Goal: Use online tool/utility: Utilize a website feature to perform a specific function

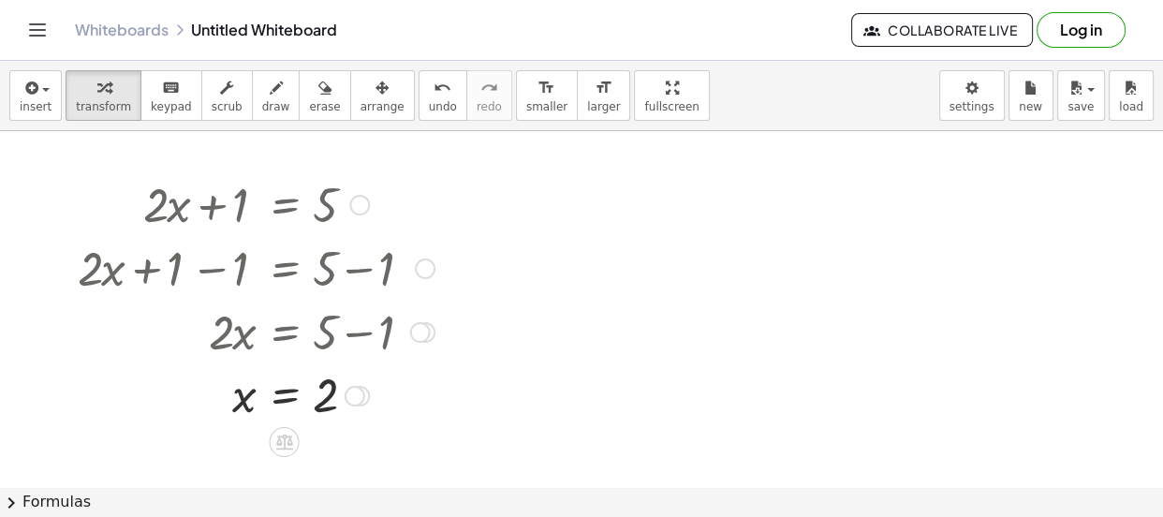
click at [358, 394] on div at bounding box center [354, 396] width 21 height 21
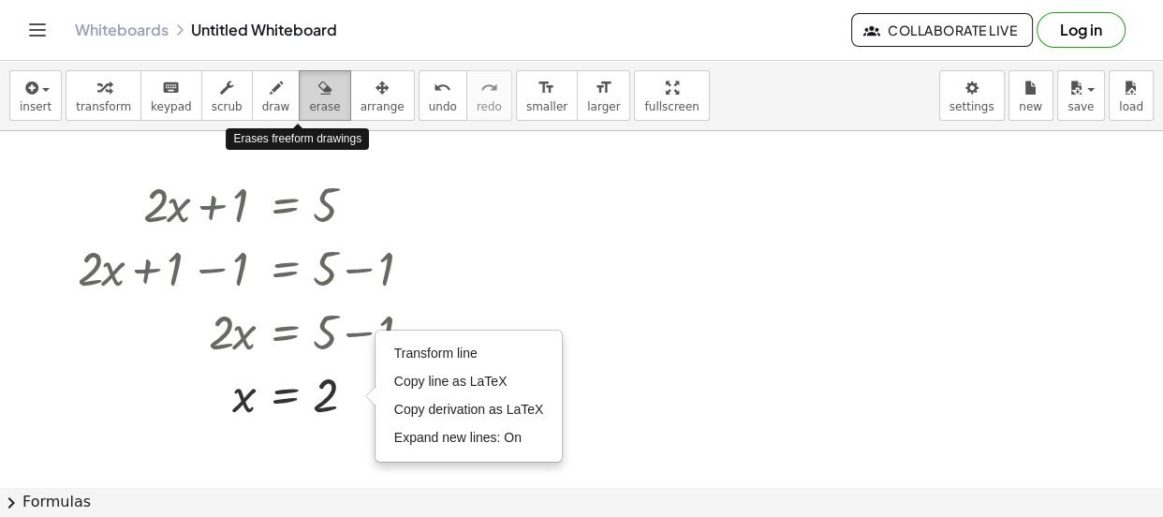
click at [309, 106] on span "erase" at bounding box center [324, 106] width 31 height 13
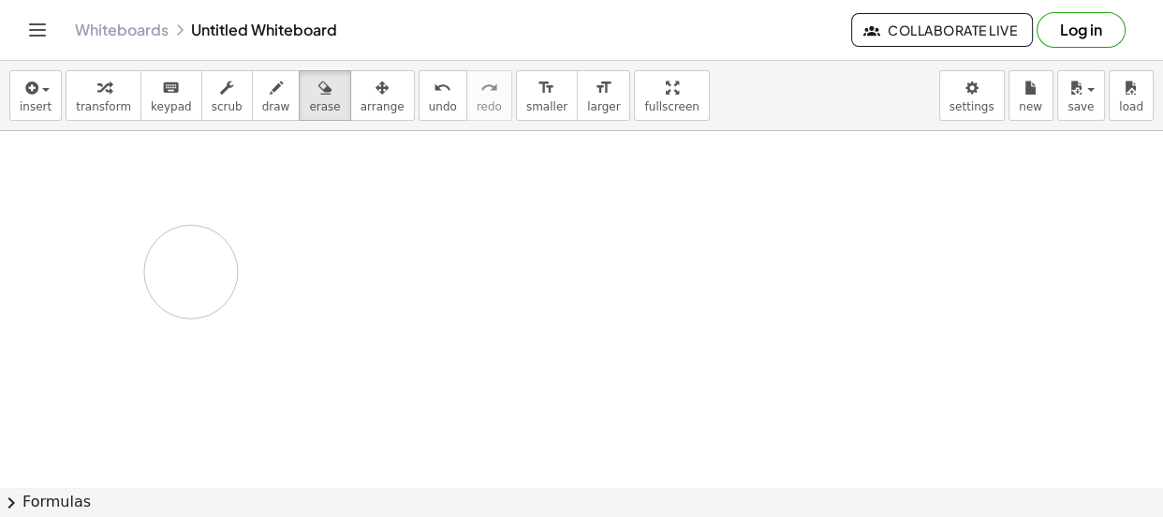
drag, startPoint x: 254, startPoint y: 214, endPoint x: 191, endPoint y: 271, distance: 84.8
drag, startPoint x: 212, startPoint y: 273, endPoint x: 254, endPoint y: 283, distance: 43.2
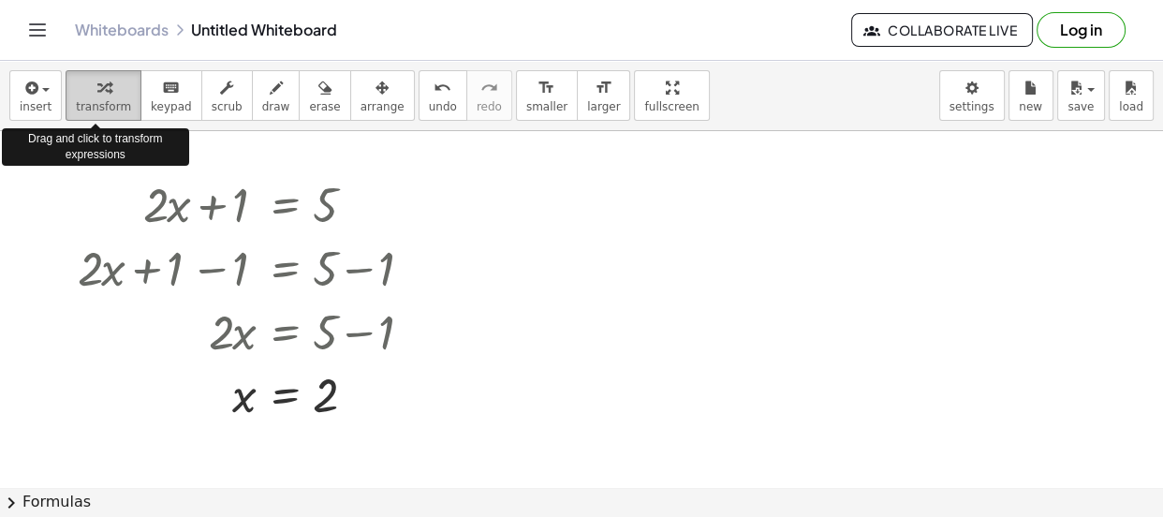
click at [110, 97] on button "transform" at bounding box center [104, 95] width 76 height 51
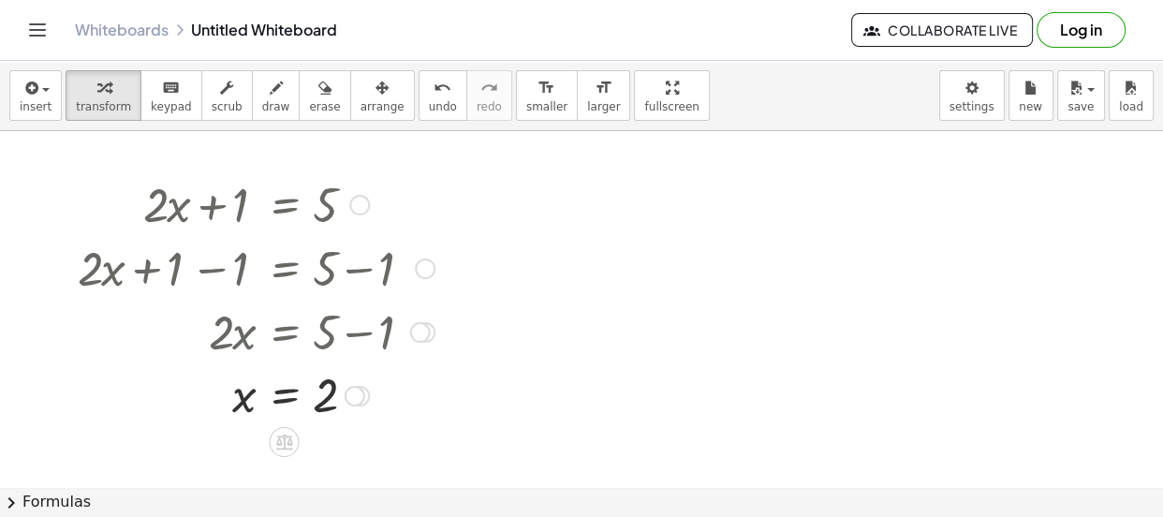
click at [266, 210] on div at bounding box center [255, 203] width 375 height 64
click at [359, 207] on div at bounding box center [359, 205] width 21 height 21
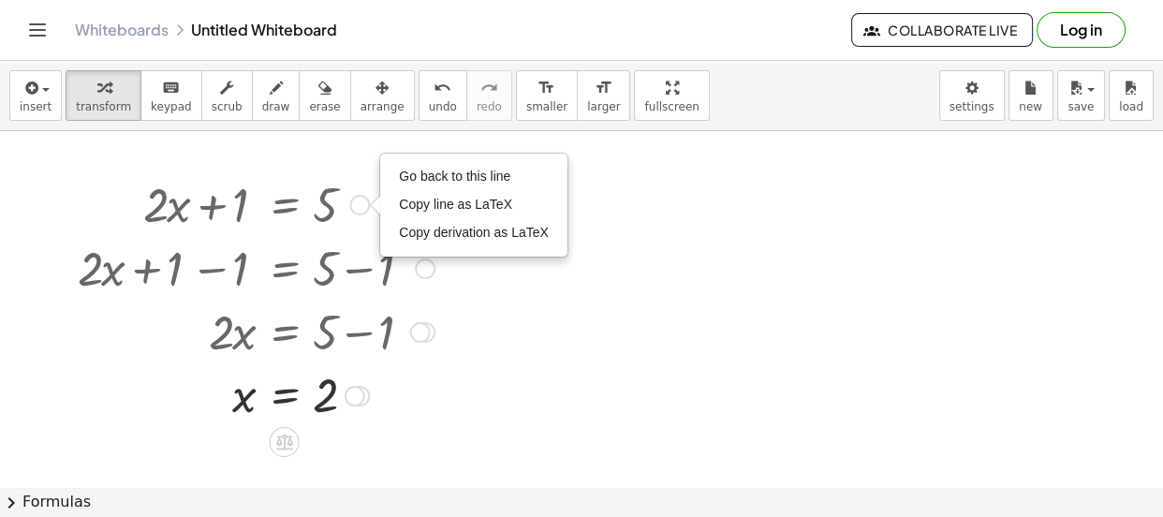
click at [359, 207] on div "Go back to this line Copy line as LaTeX Copy derivation as LaTeX" at bounding box center [359, 205] width 21 height 21
drag, startPoint x: 359, startPoint y: 207, endPoint x: 364, endPoint y: 278, distance: 71.3
click at [285, 205] on div "+ · 2 · x + 1 = 5 Go back to this line Copy line as LaTeX Copy derivation as La…" at bounding box center [285, 205] width 0 height 0
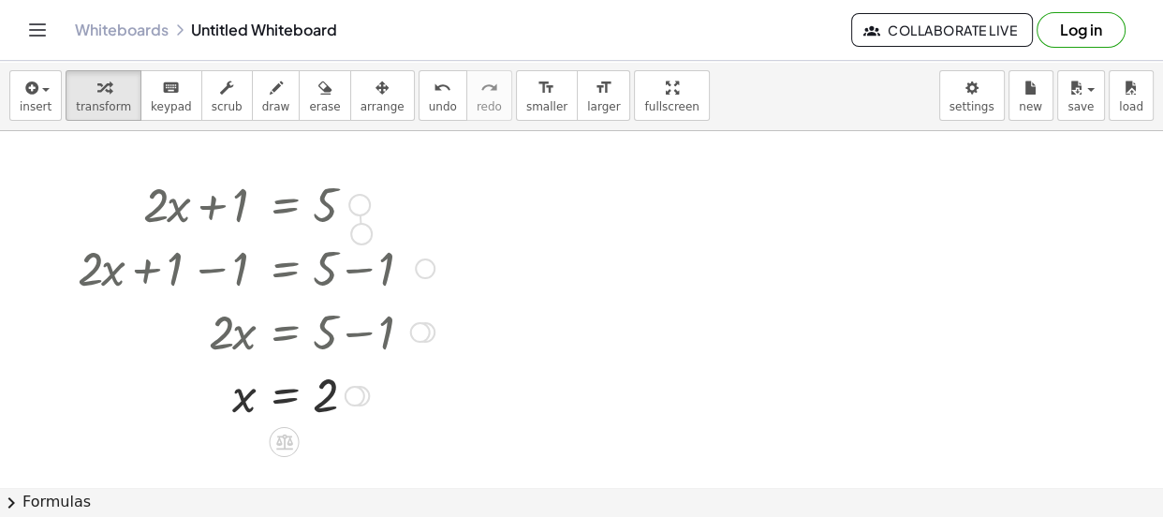
drag, startPoint x: 360, startPoint y: 199, endPoint x: 362, endPoint y: 233, distance: 33.8
click at [285, 205] on div "+ · 2 · x + 1 = 5 Go back to this line Copy line as LaTeX Copy derivation as La…" at bounding box center [285, 205] width 0 height 0
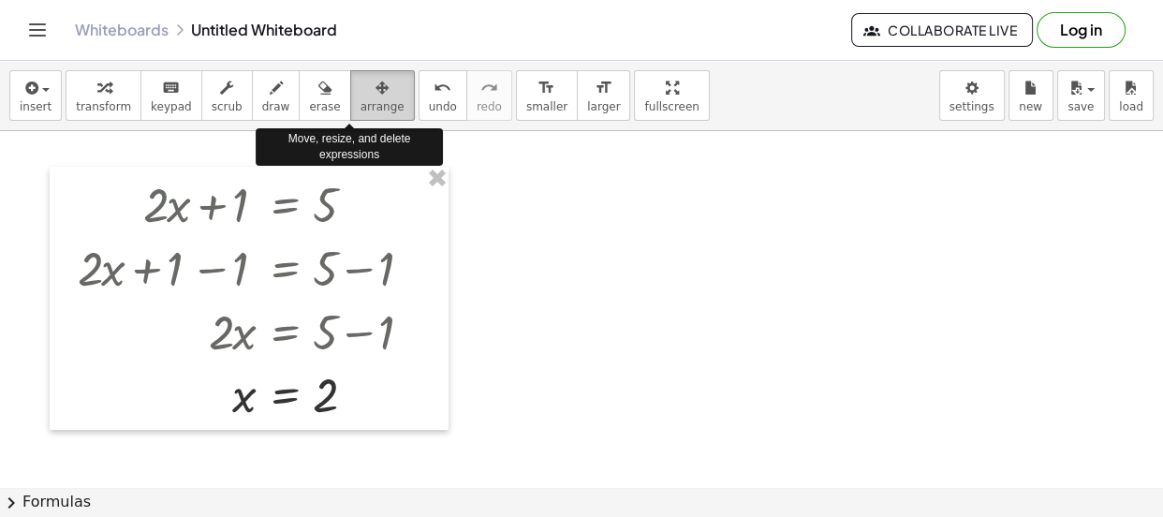
click at [360, 102] on span "arrange" at bounding box center [382, 106] width 44 height 13
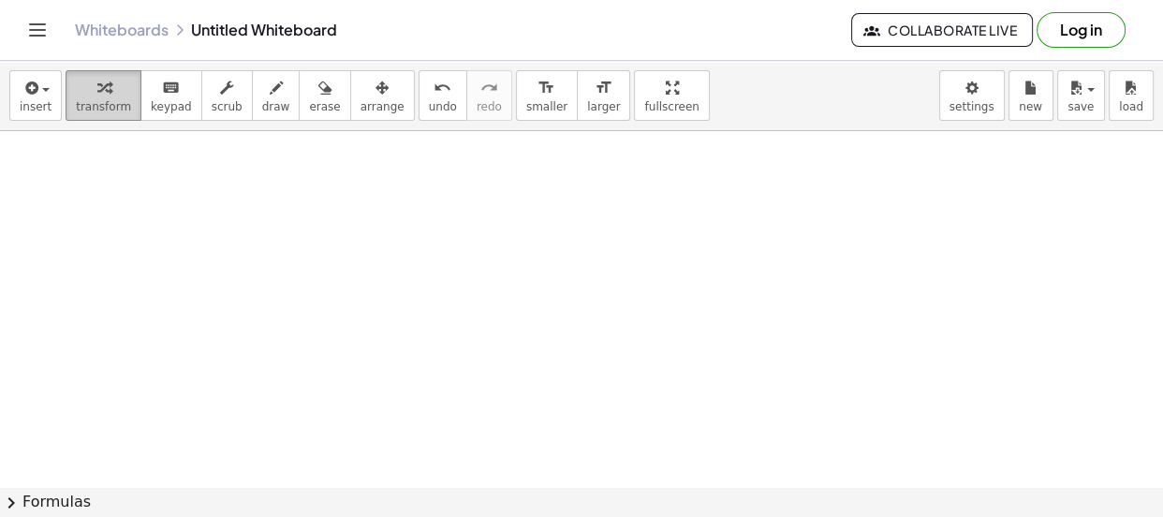
click at [111, 110] on span "transform" at bounding box center [103, 106] width 55 height 13
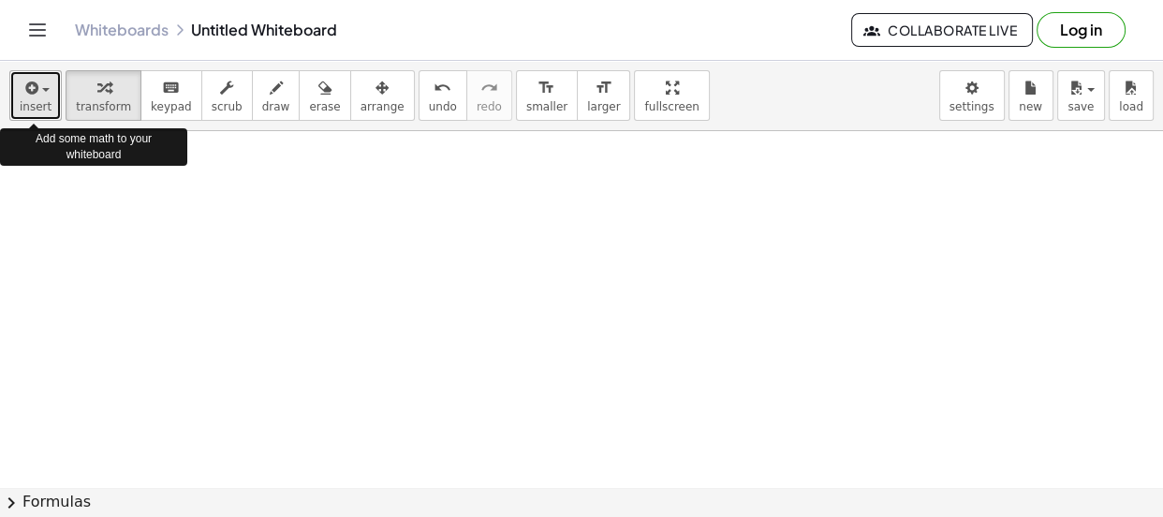
click at [50, 94] on button "insert" at bounding box center [35, 95] width 52 height 51
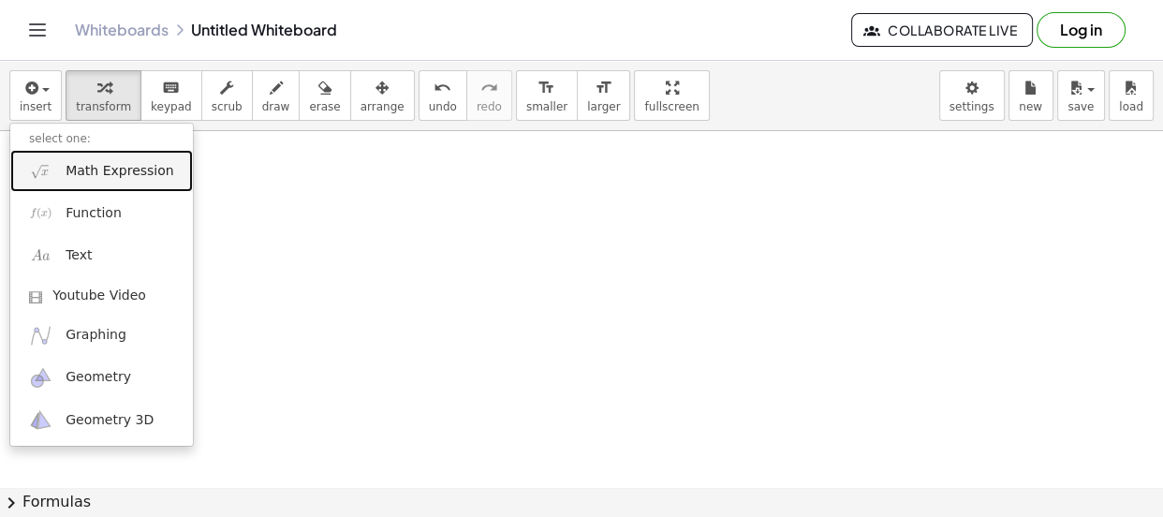
click at [119, 169] on span "Math Expression" at bounding box center [120, 171] width 108 height 19
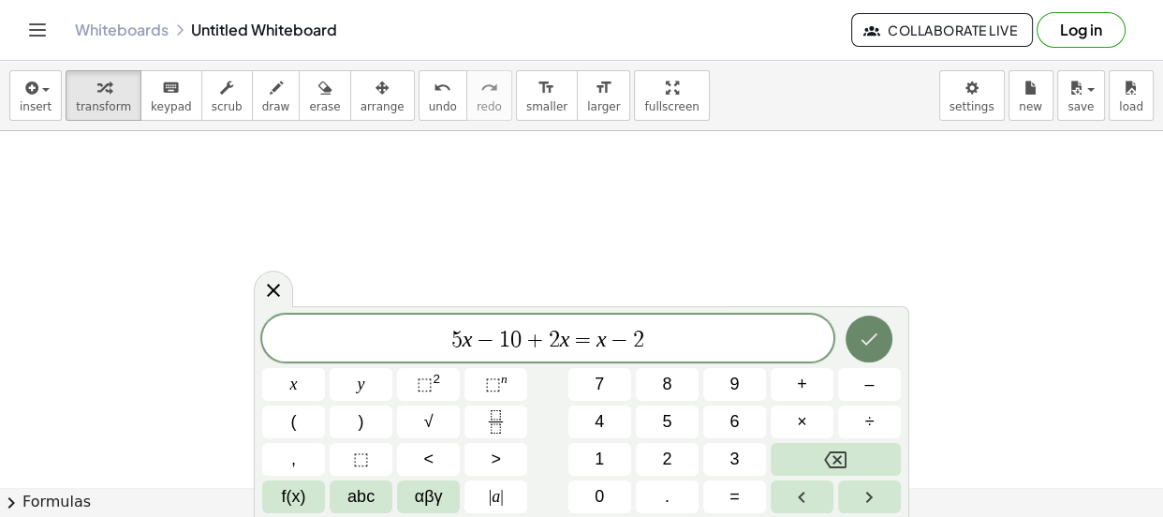
click at [866, 333] on icon "Done" at bounding box center [869, 339] width 22 height 22
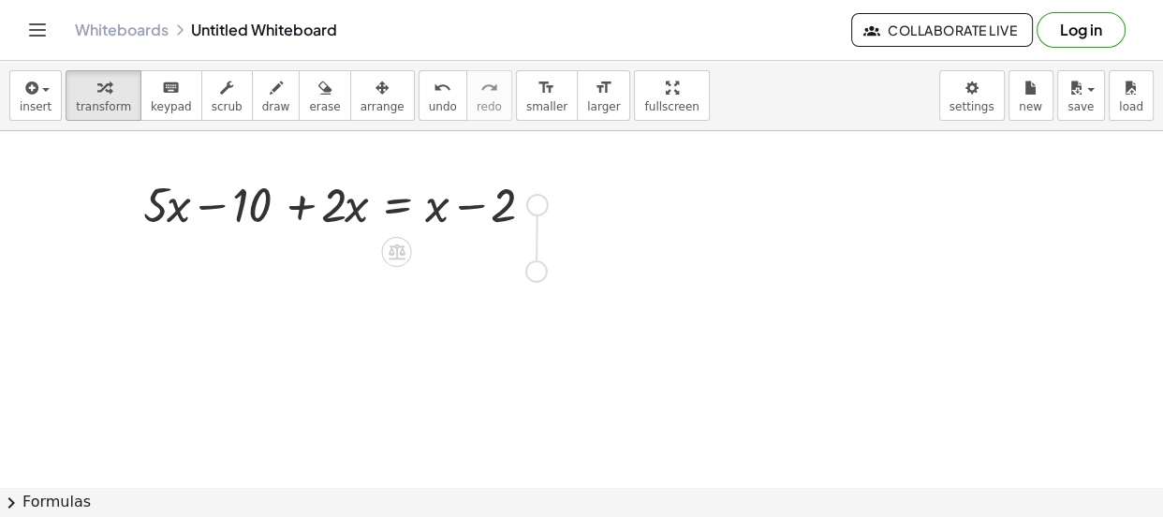
drag, startPoint x: 531, startPoint y: 208, endPoint x: 530, endPoint y: 283, distance: 74.9
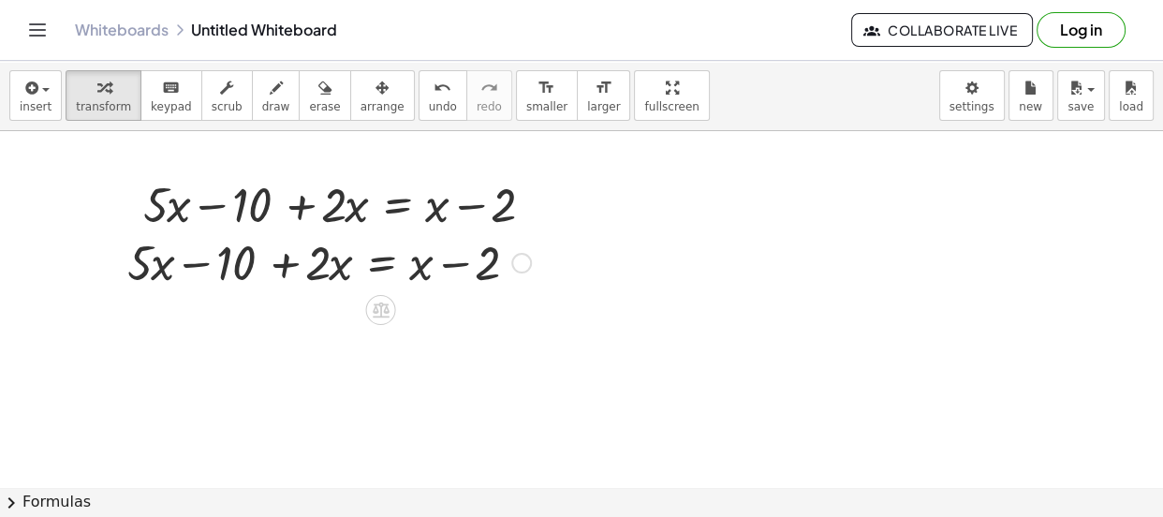
click at [286, 268] on div at bounding box center [329, 261] width 422 height 64
drag, startPoint x: 286, startPoint y: 268, endPoint x: 174, endPoint y: 273, distance: 112.5
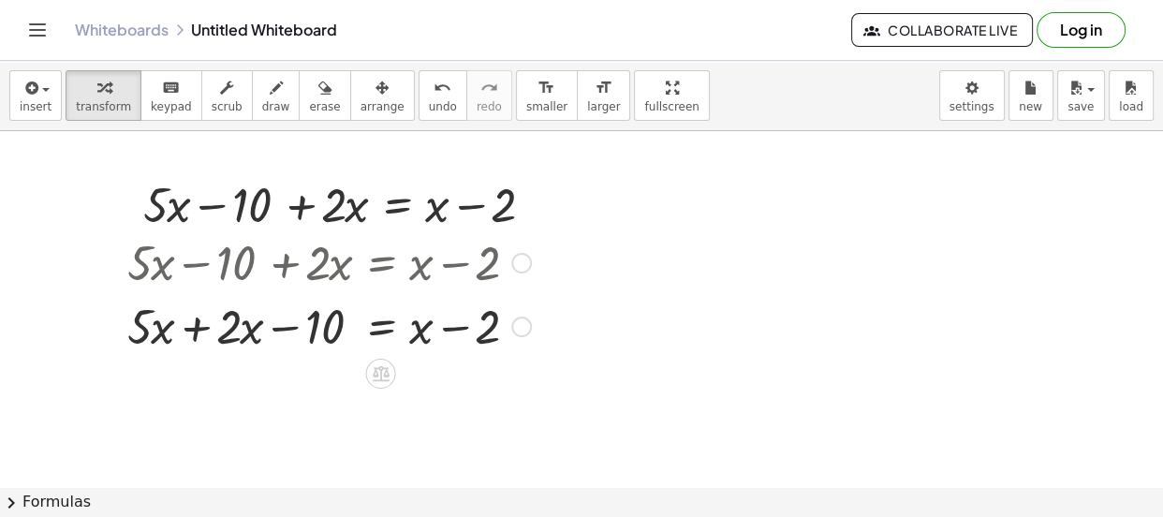
click at [198, 328] on div at bounding box center [329, 325] width 422 height 64
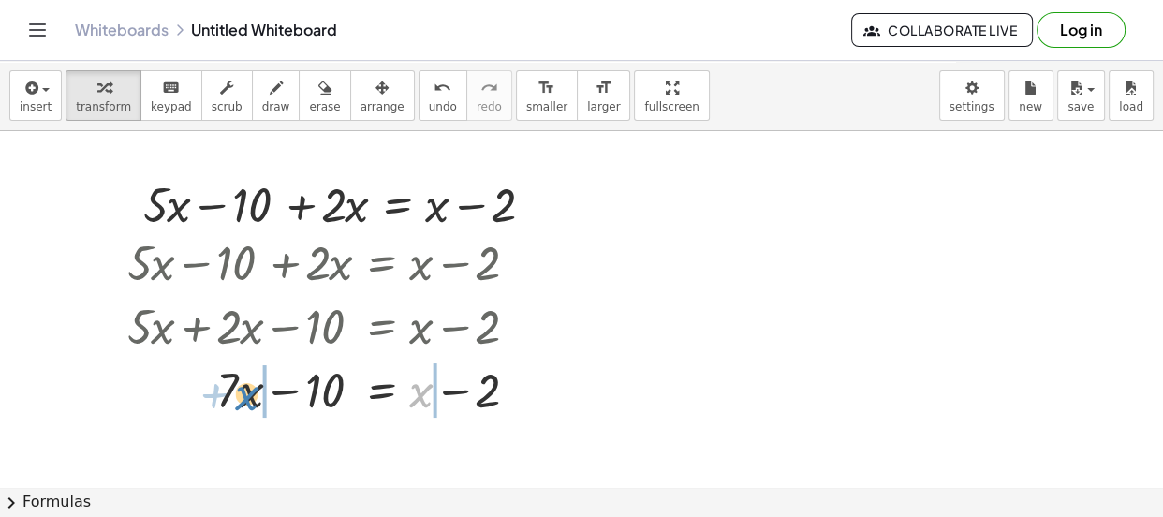
drag, startPoint x: 419, startPoint y: 393, endPoint x: 250, endPoint y: 397, distance: 169.5
click at [250, 397] on div at bounding box center [329, 389] width 422 height 64
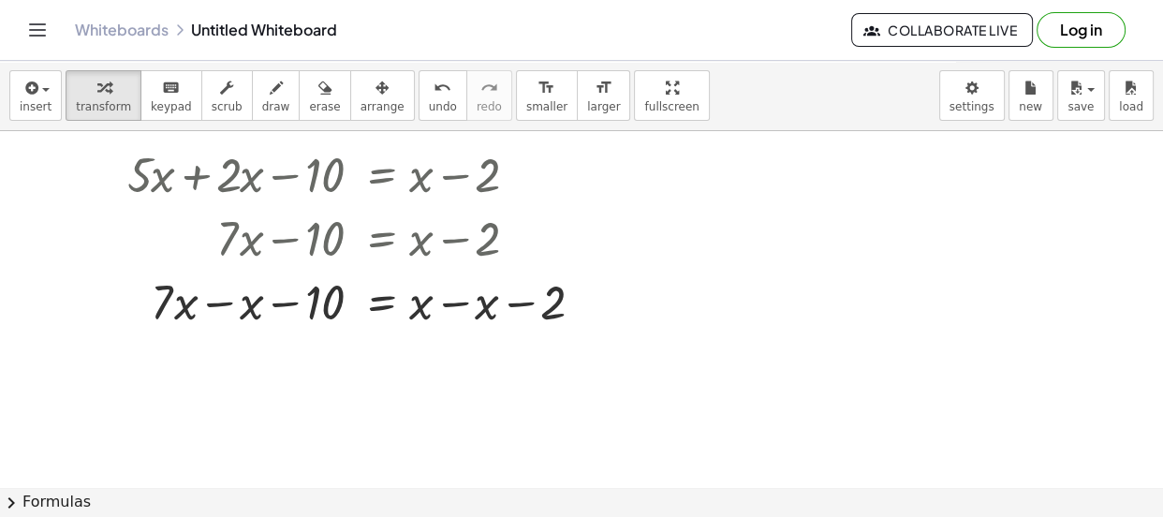
scroll to position [154, 0]
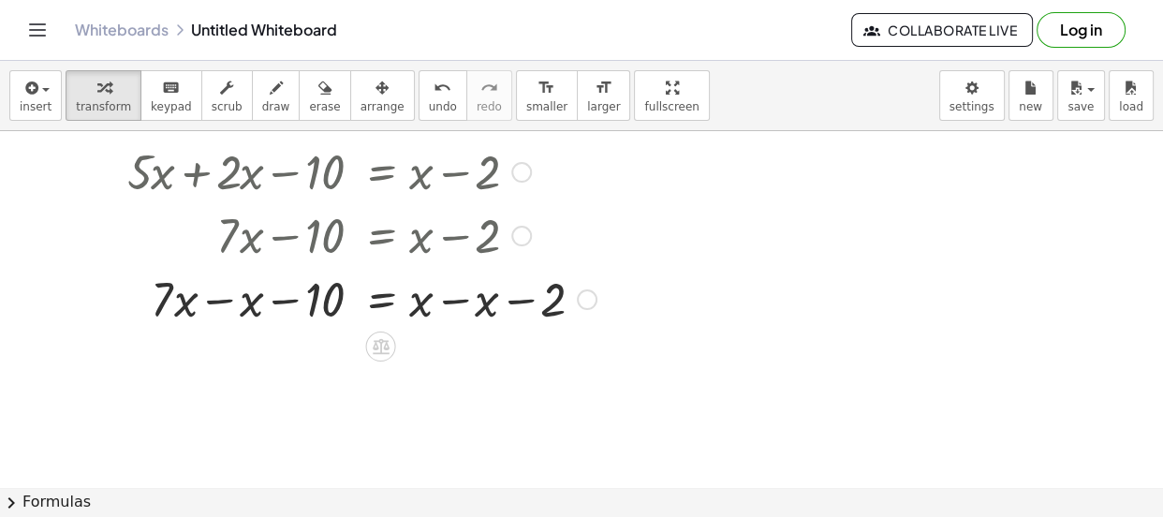
click at [225, 300] on div at bounding box center [362, 298] width 488 height 64
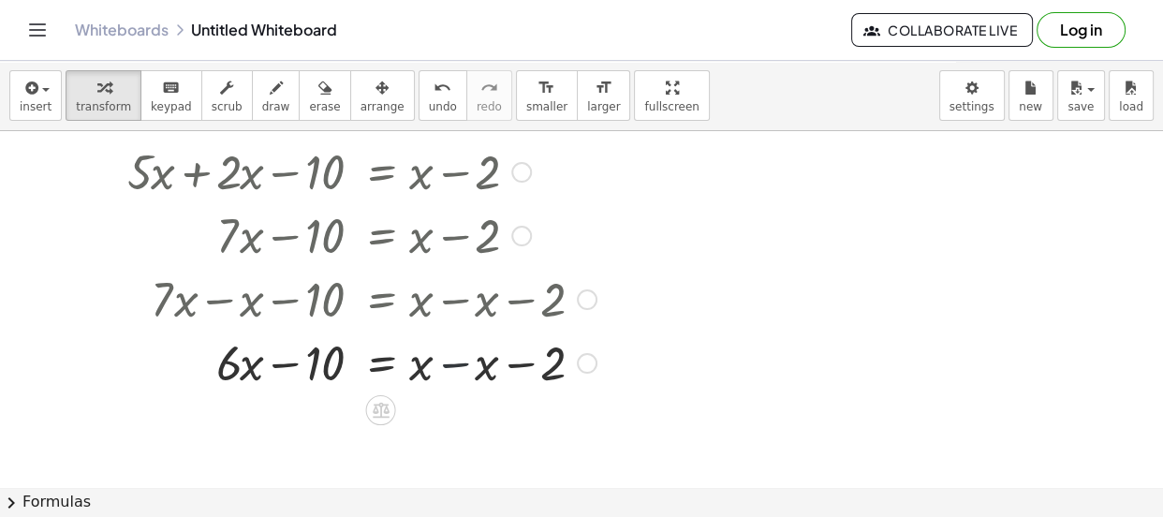
click at [443, 366] on div at bounding box center [362, 362] width 488 height 64
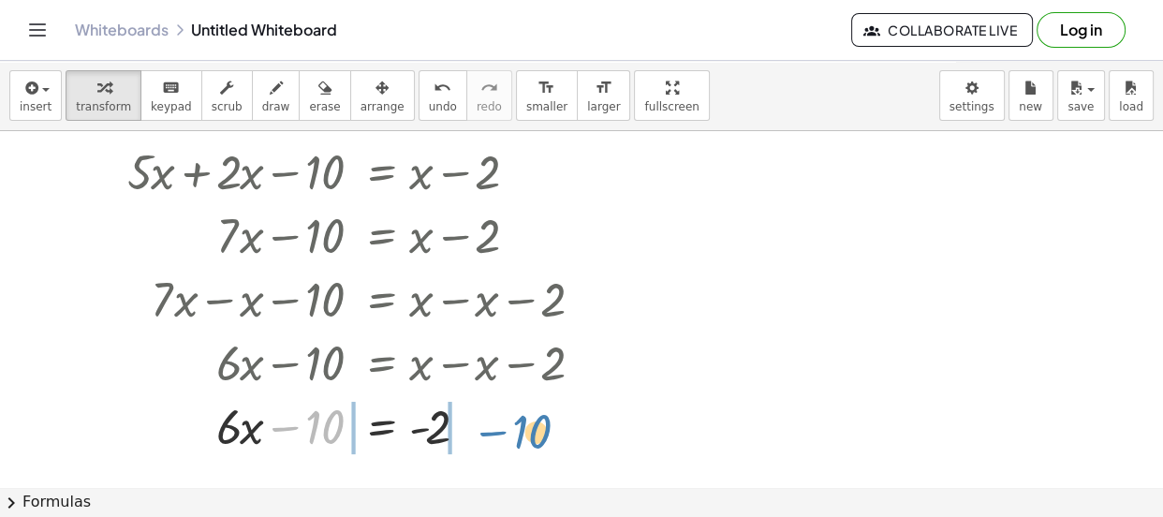
drag, startPoint x: 291, startPoint y: 431, endPoint x: 499, endPoint y: 432, distance: 207.8
click at [499, 432] on div at bounding box center [362, 425] width 488 height 64
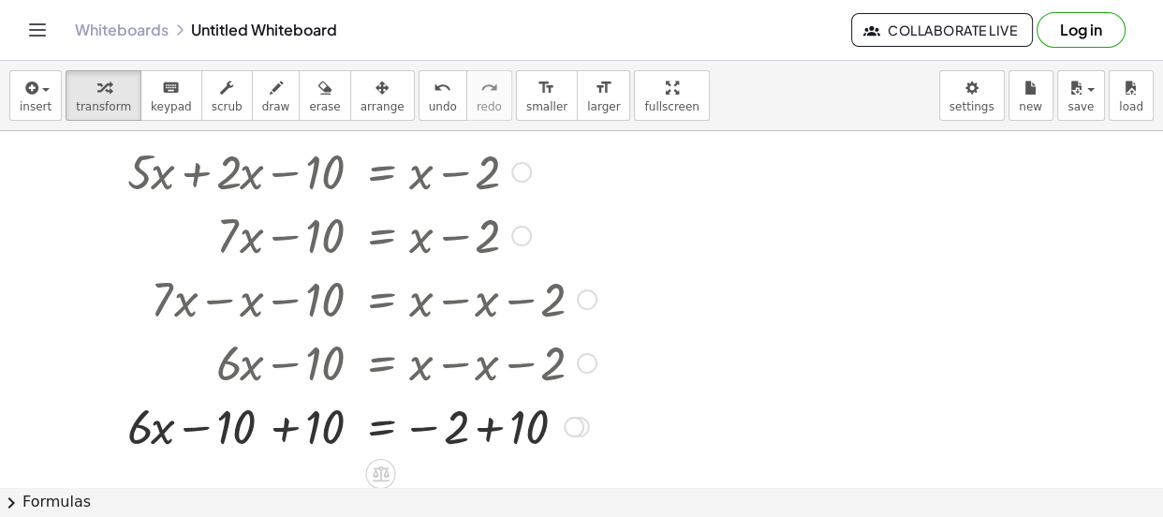
click at [281, 431] on div at bounding box center [362, 425] width 488 height 64
click at [496, 430] on div at bounding box center [362, 425] width 488 height 64
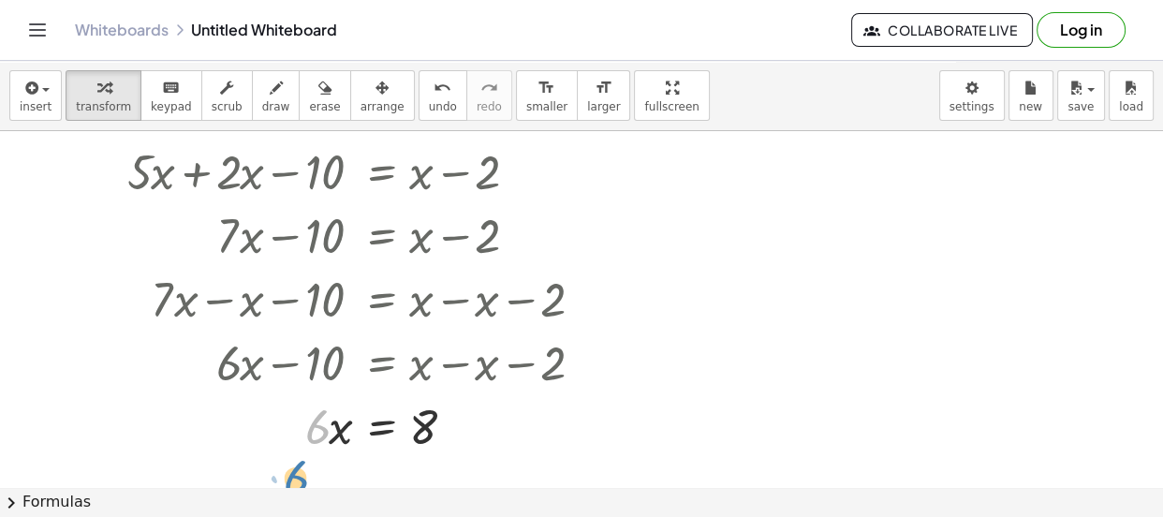
drag, startPoint x: 308, startPoint y: 441, endPoint x: 284, endPoint y: 495, distance: 59.5
click at [284, 495] on div "insert select one: Math Expression Function Text Youtube Video Graphing Geometr…" at bounding box center [581, 289] width 1163 height 456
click at [288, 494] on button "chevron_right Formulas" at bounding box center [581, 502] width 1163 height 30
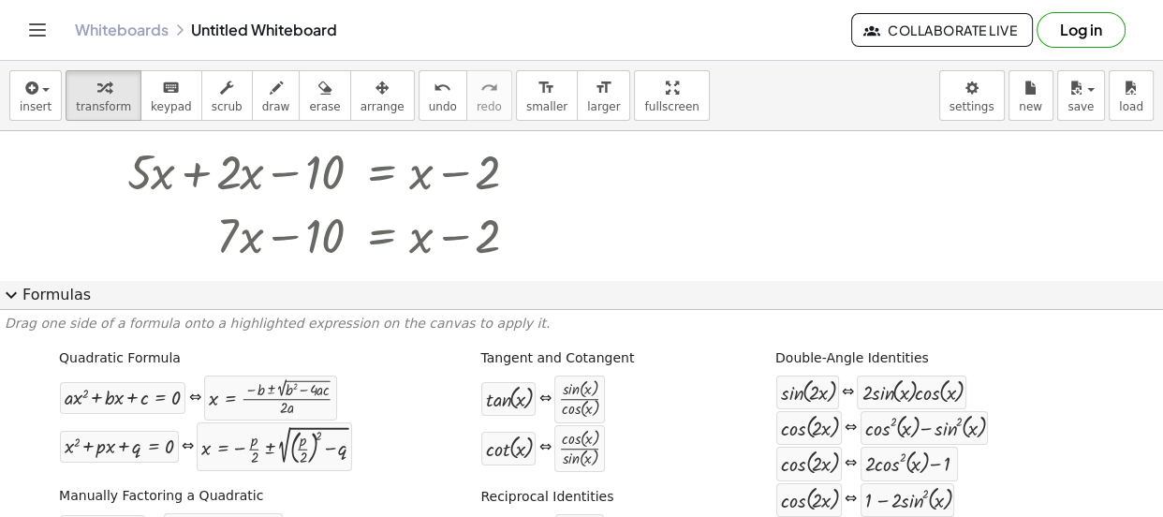
click at [1027, 237] on div at bounding box center [581, 393] width 1163 height 833
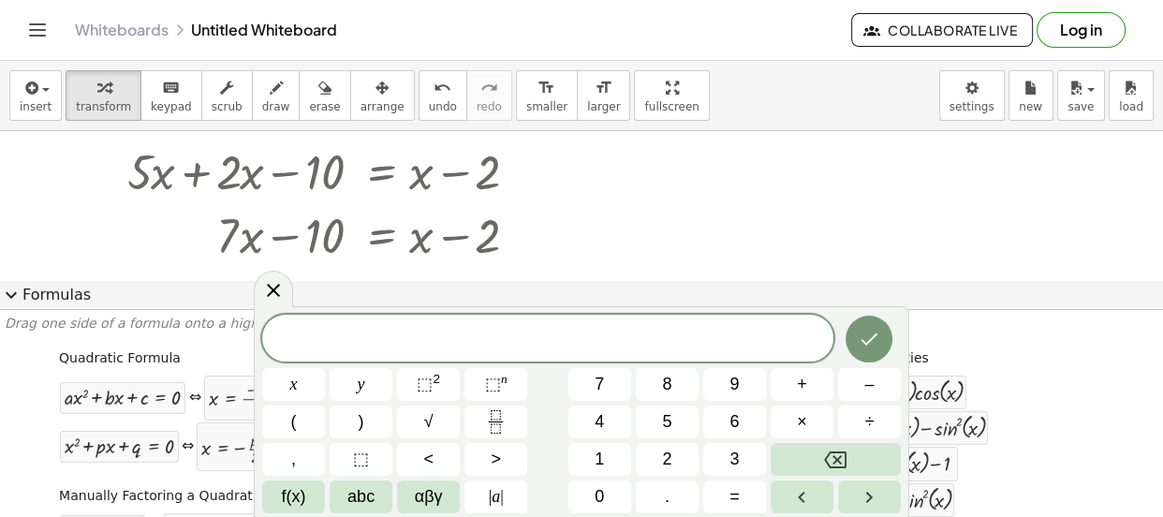
click at [896, 261] on div at bounding box center [581, 393] width 1163 height 833
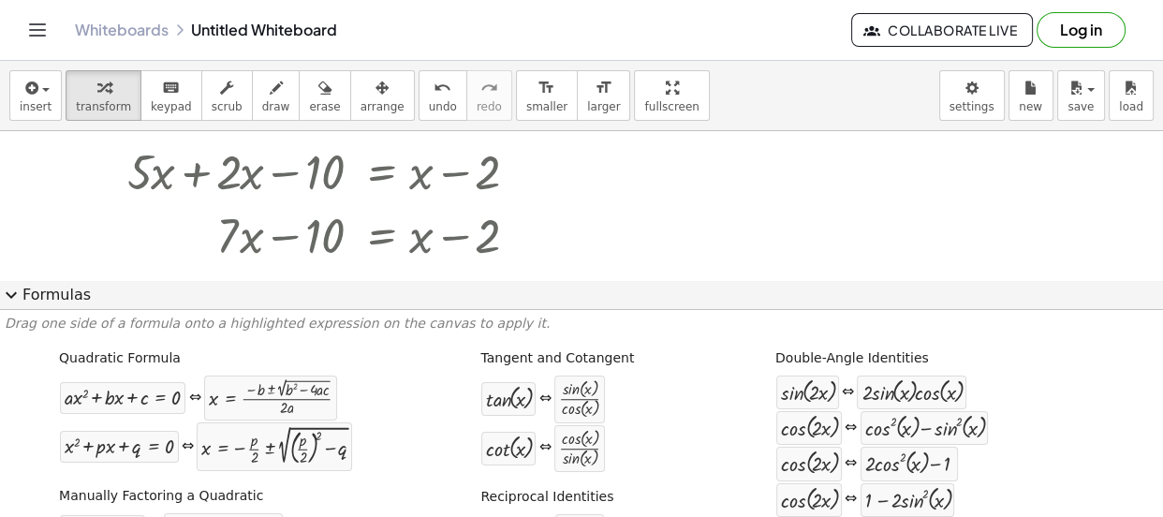
click at [9, 293] on span "expand_more" at bounding box center [11, 295] width 22 height 22
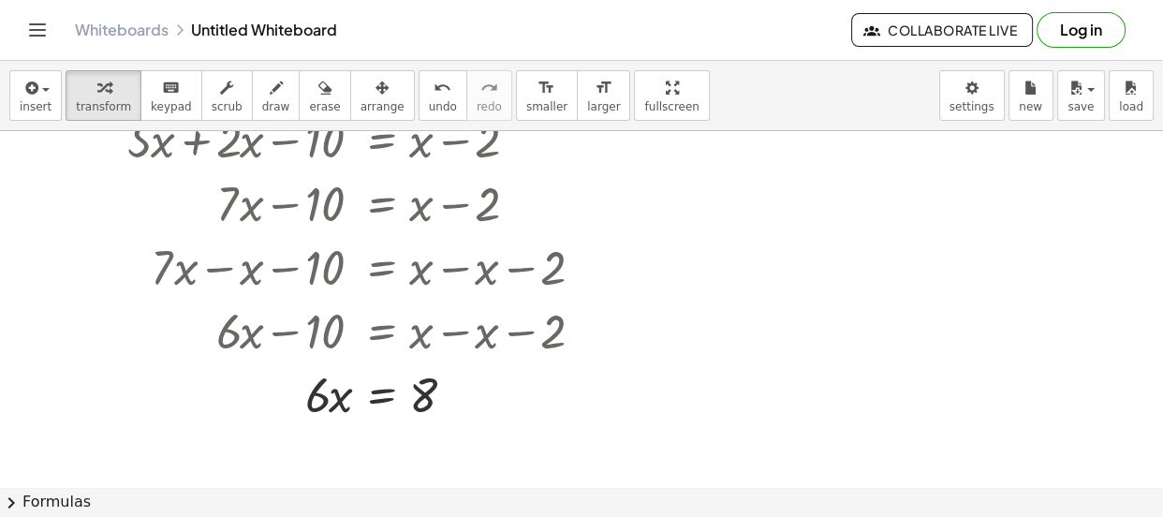
scroll to position [188, 0]
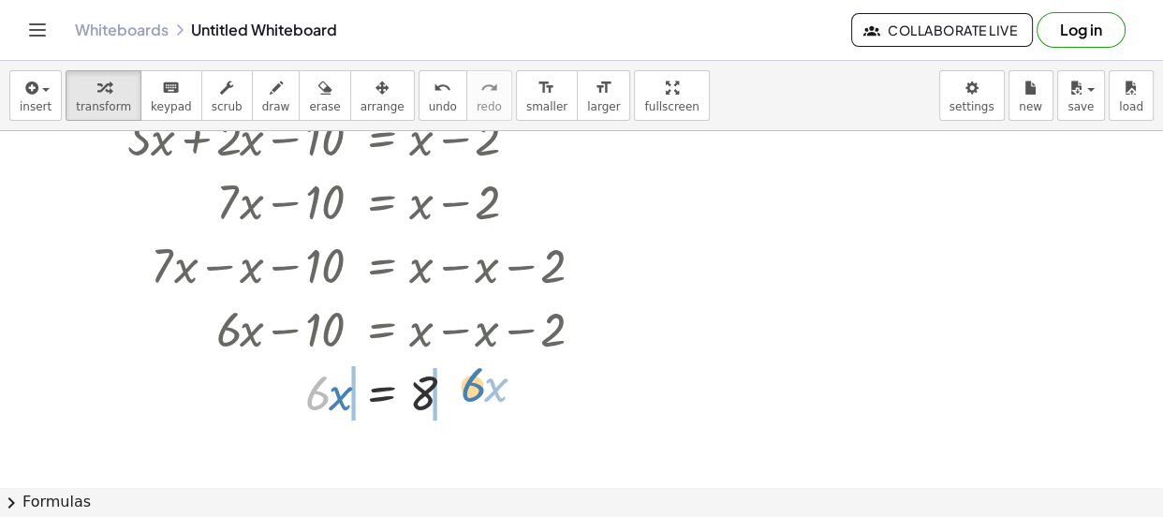
drag, startPoint x: 326, startPoint y: 400, endPoint x: 477, endPoint y: 391, distance: 151.9
click at [477, 391] on div at bounding box center [362, 391] width 488 height 64
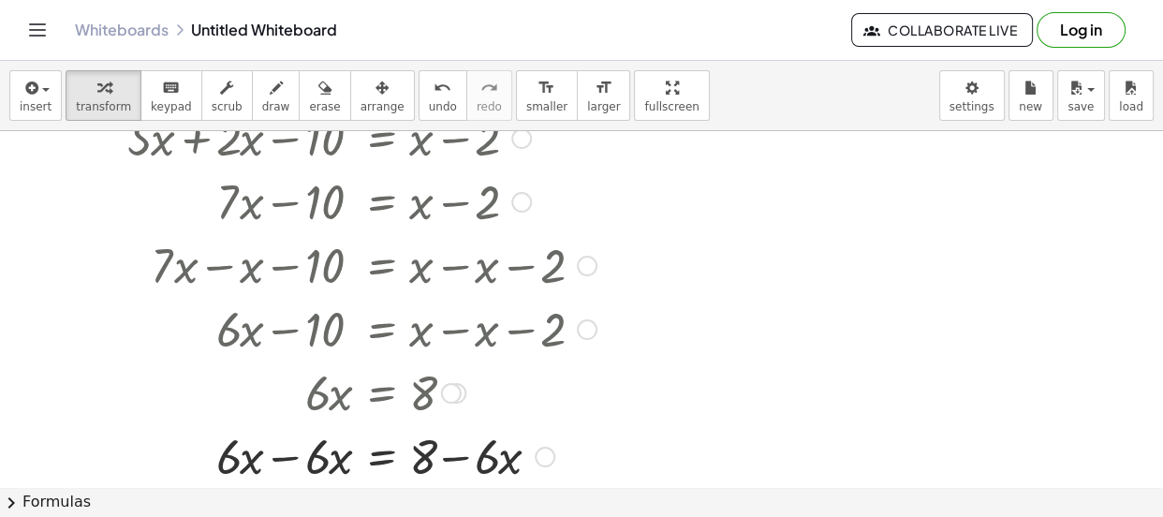
click at [448, 456] on div at bounding box center [362, 455] width 488 height 64
click at [289, 458] on div at bounding box center [362, 455] width 488 height 64
click at [461, 450] on div at bounding box center [362, 455] width 488 height 64
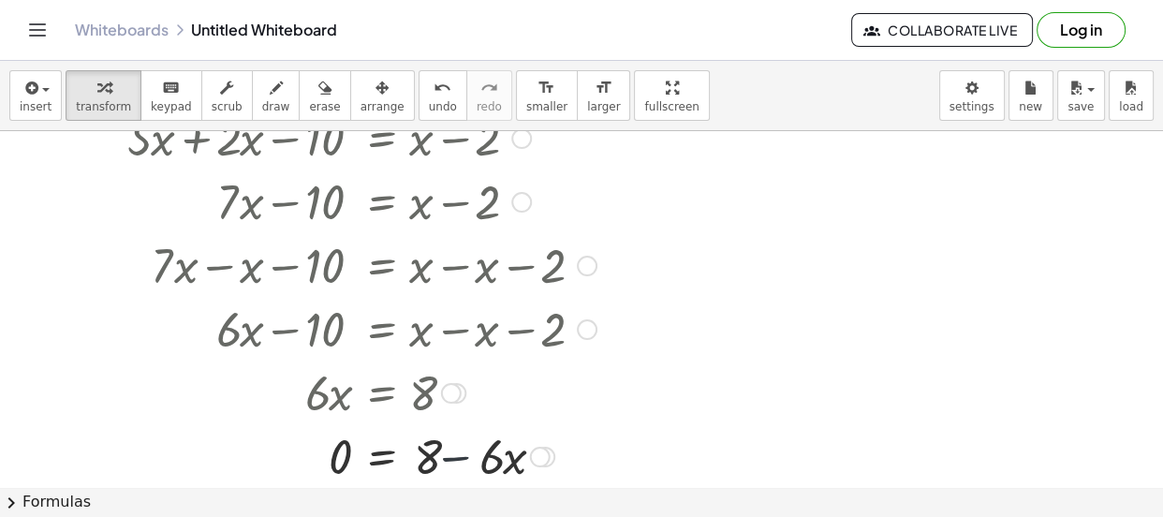
click at [461, 450] on div at bounding box center [362, 455] width 488 height 64
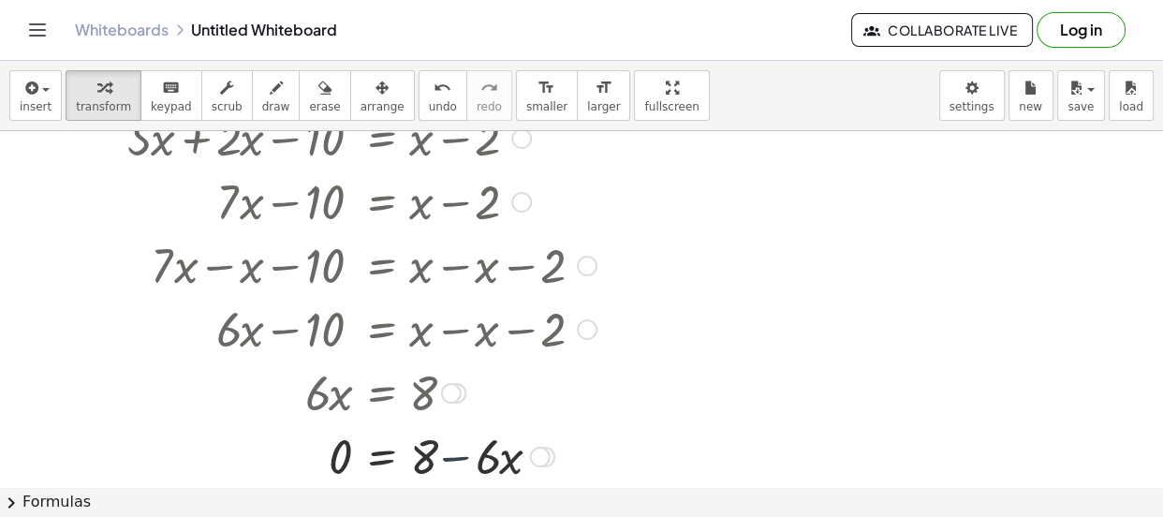
click at [461, 450] on div at bounding box center [362, 455] width 488 height 64
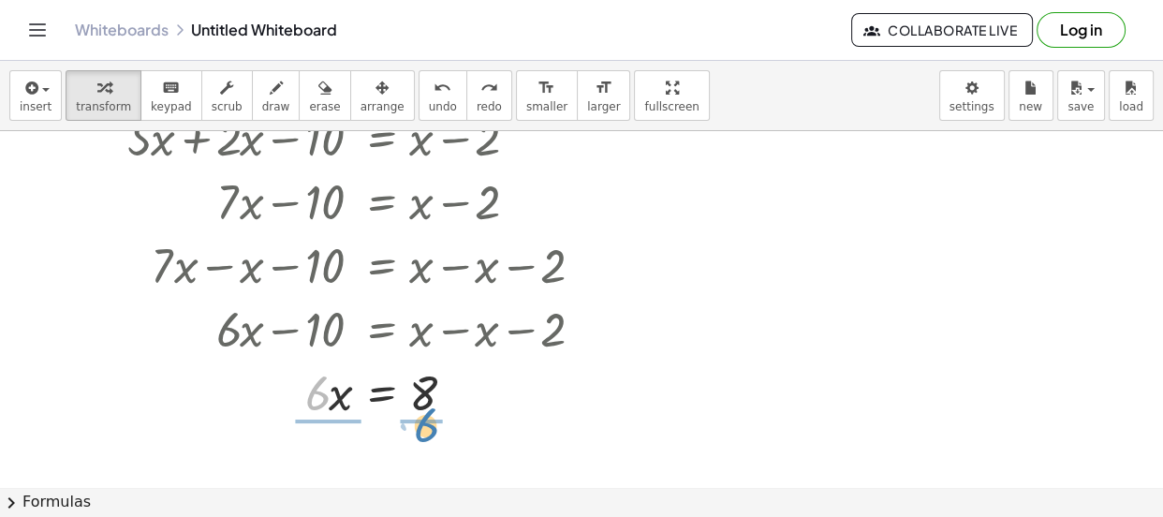
drag, startPoint x: 318, startPoint y: 402, endPoint x: 427, endPoint y: 433, distance: 113.2
click at [323, 394] on div at bounding box center [362, 391] width 488 height 94
click at [422, 393] on div at bounding box center [362, 391] width 488 height 94
click at [421, 396] on div at bounding box center [362, 391] width 488 height 94
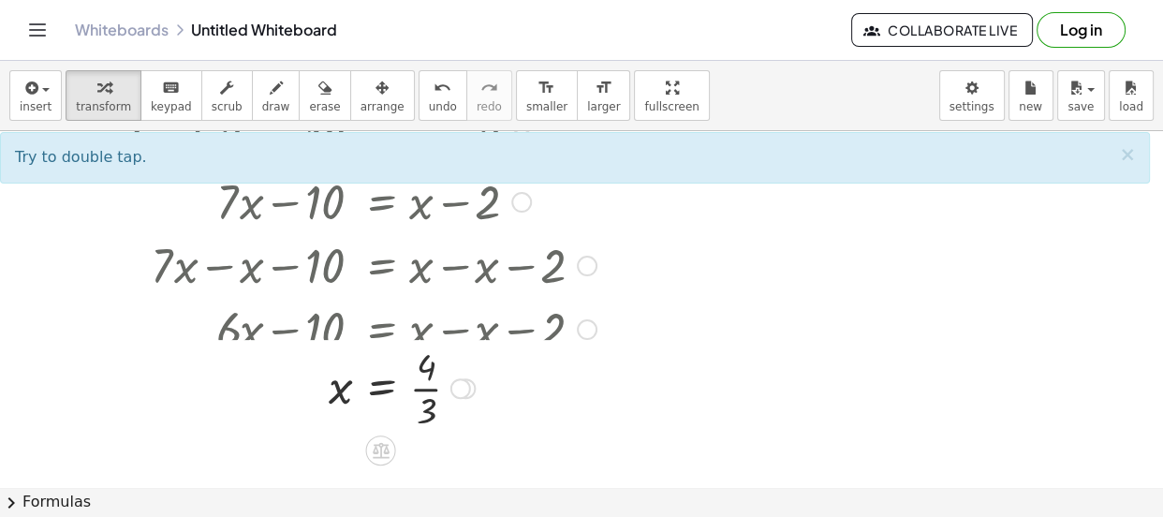
drag, startPoint x: 462, startPoint y: 392, endPoint x: 482, endPoint y: 396, distance: 20.0
click at [381, 388] on div "x = · 4 · 3" at bounding box center [381, 388] width 0 height 0
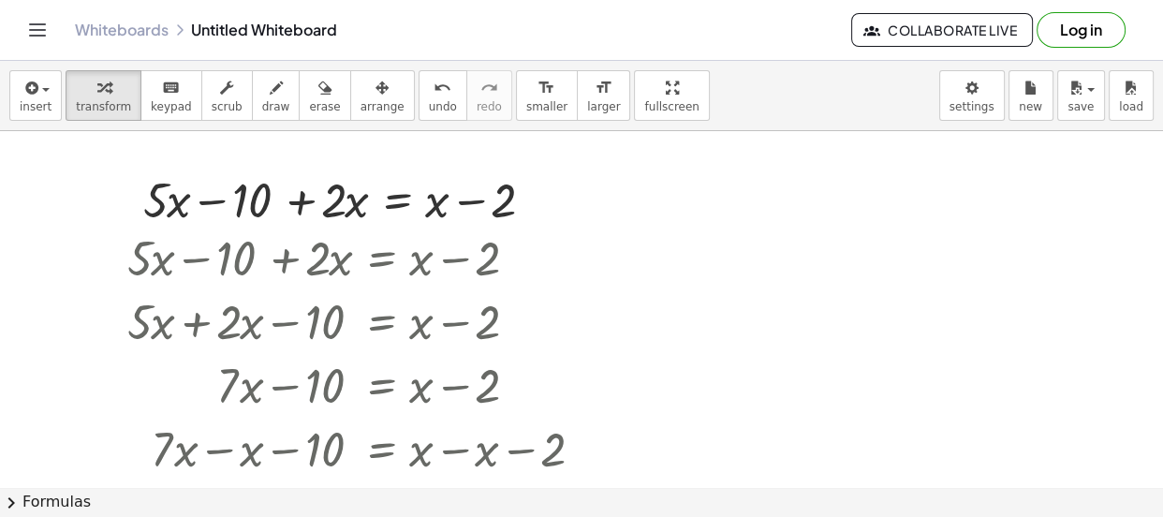
scroll to position [0, 0]
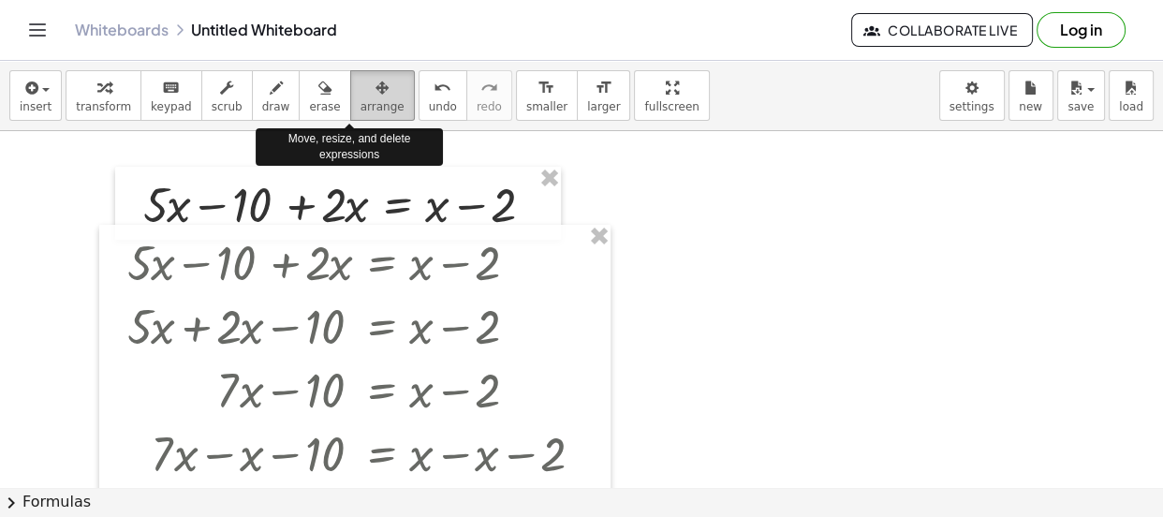
click at [362, 102] on span "arrange" at bounding box center [382, 106] width 44 height 13
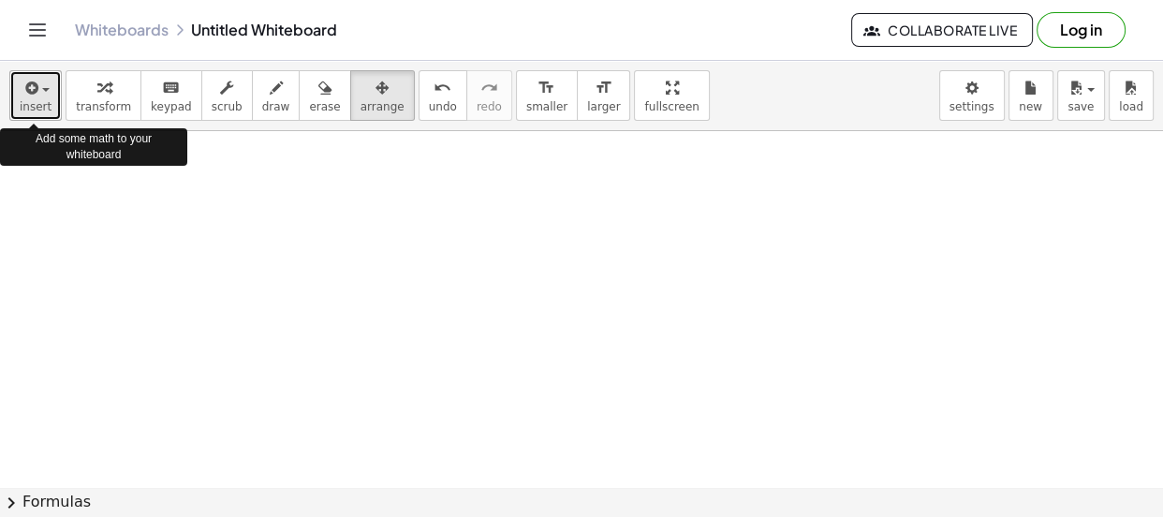
click at [31, 97] on icon "button" at bounding box center [30, 88] width 17 height 22
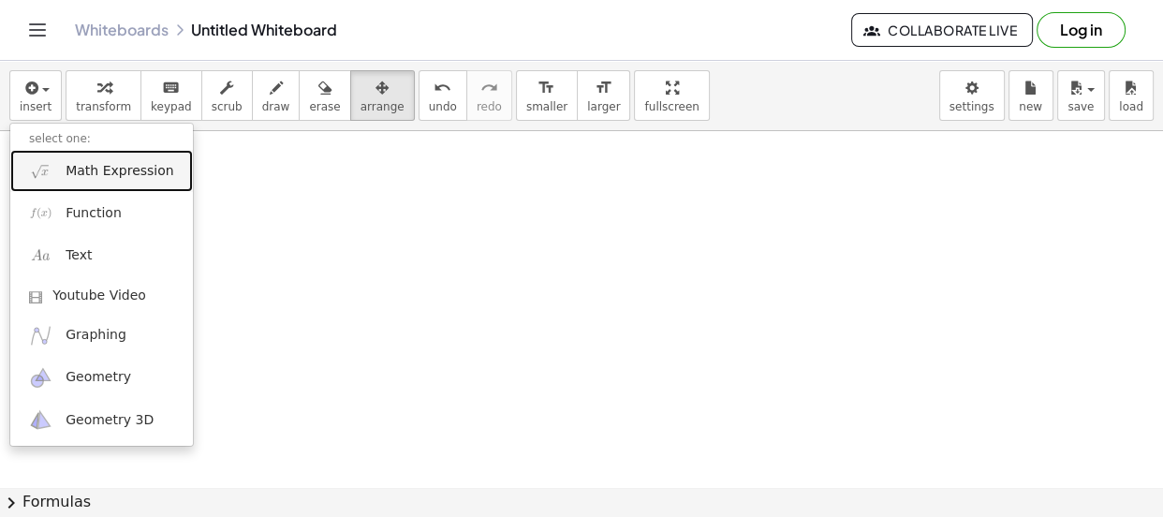
click at [96, 175] on span "Math Expression" at bounding box center [120, 171] width 108 height 19
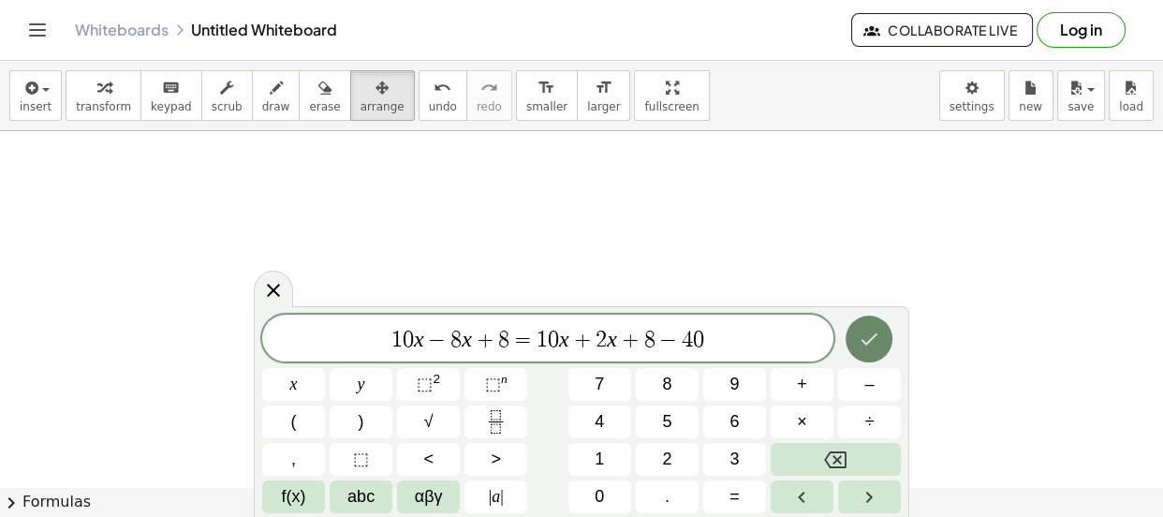
click at [870, 330] on icon "Done" at bounding box center [869, 339] width 22 height 22
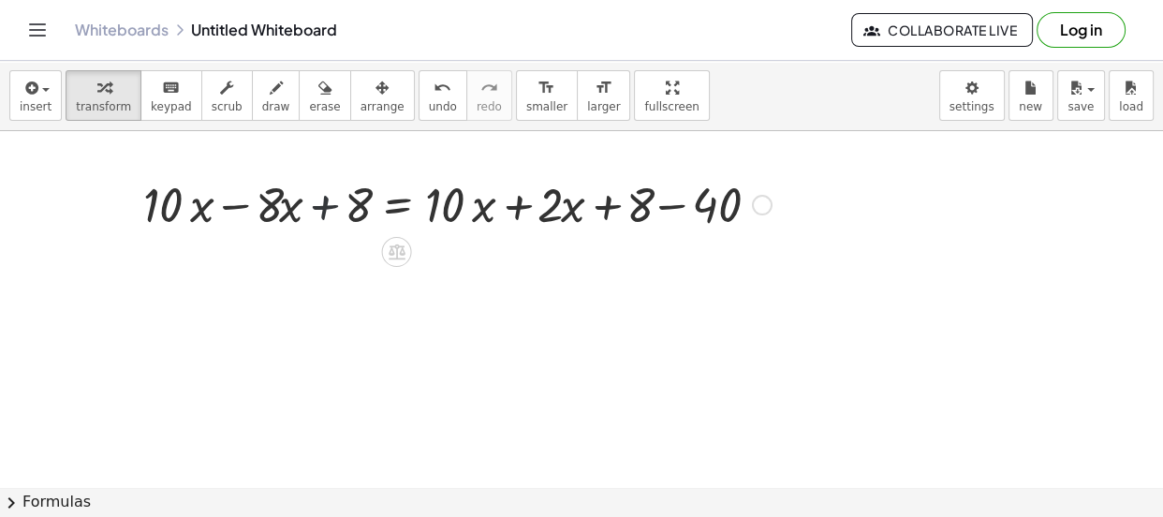
click at [324, 212] on div at bounding box center [457, 203] width 647 height 64
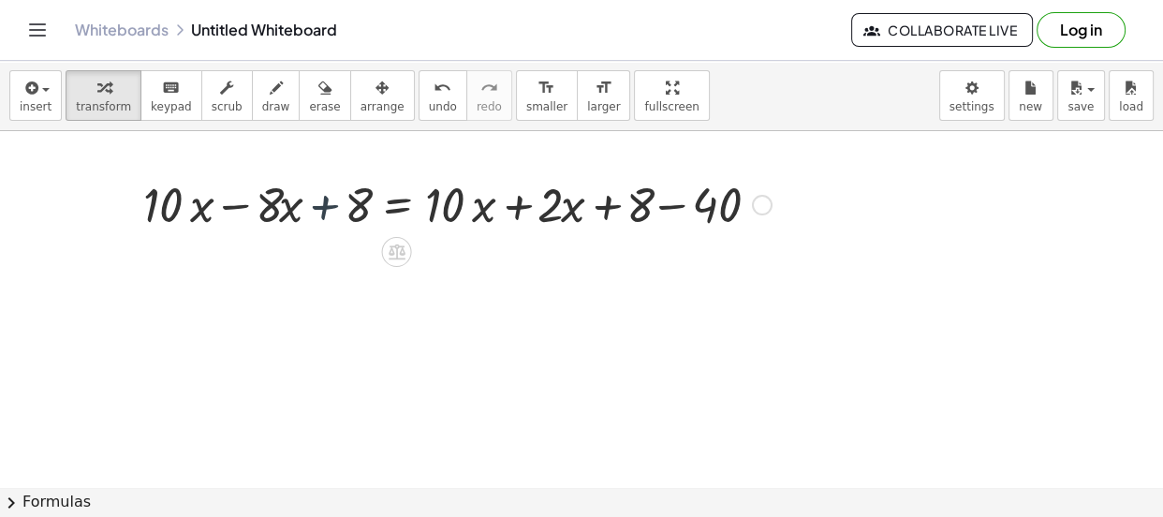
click at [324, 212] on div at bounding box center [457, 203] width 647 height 64
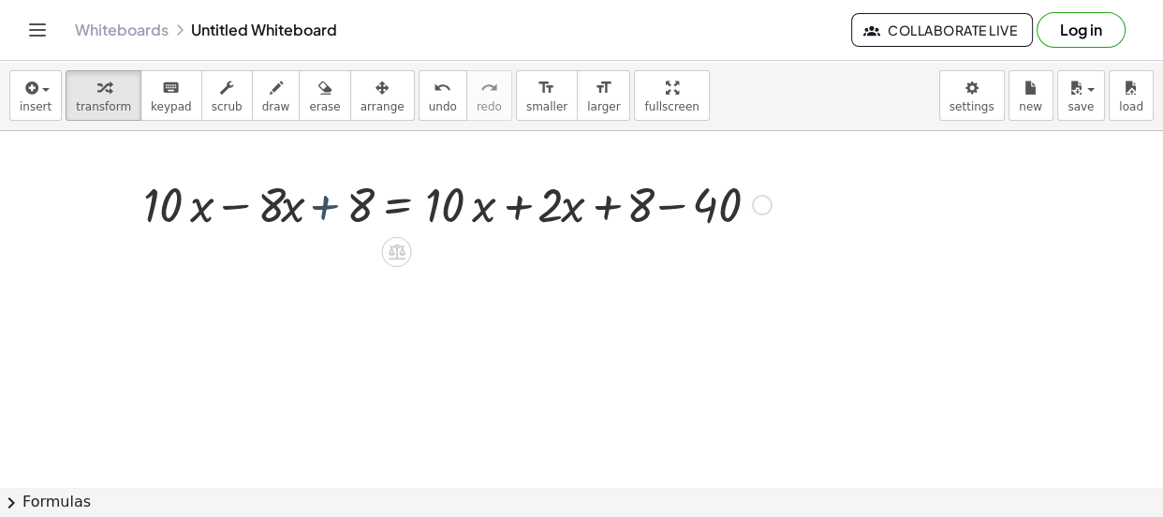
click at [324, 212] on div at bounding box center [457, 203] width 647 height 64
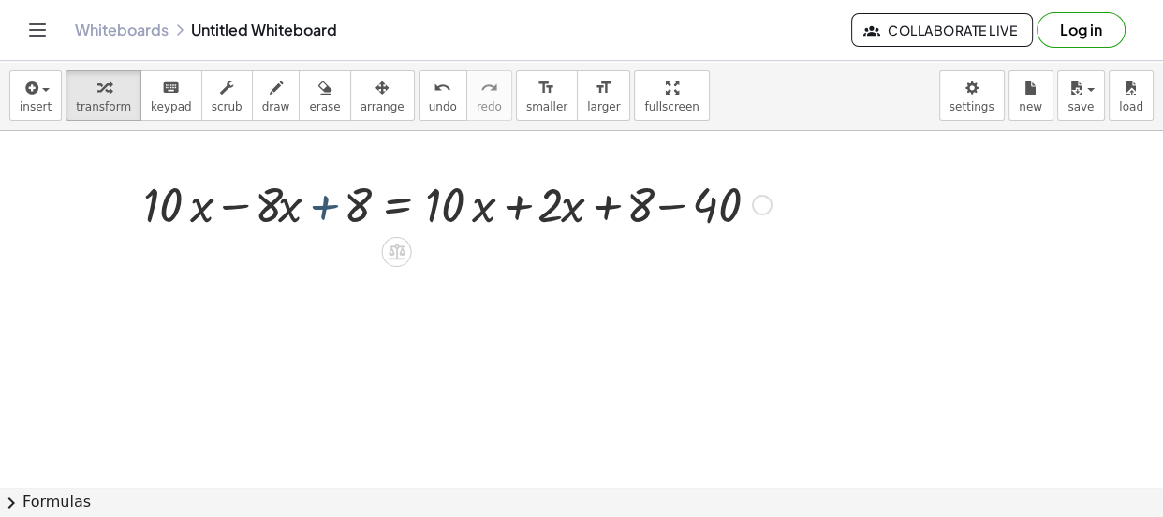
click at [324, 212] on div at bounding box center [457, 203] width 647 height 64
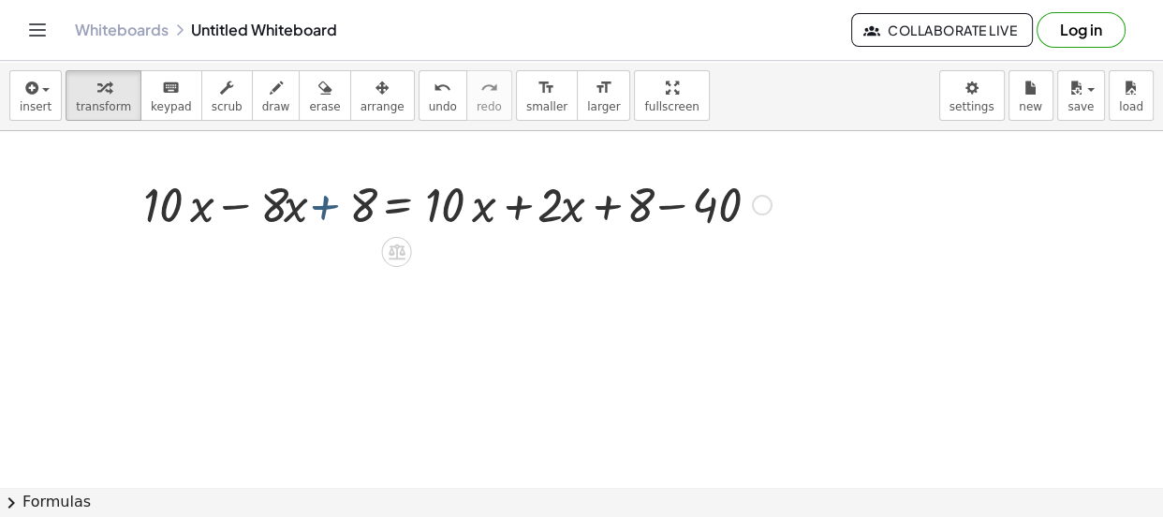
click at [324, 212] on div at bounding box center [457, 203] width 647 height 64
click at [238, 206] on div at bounding box center [457, 203] width 647 height 64
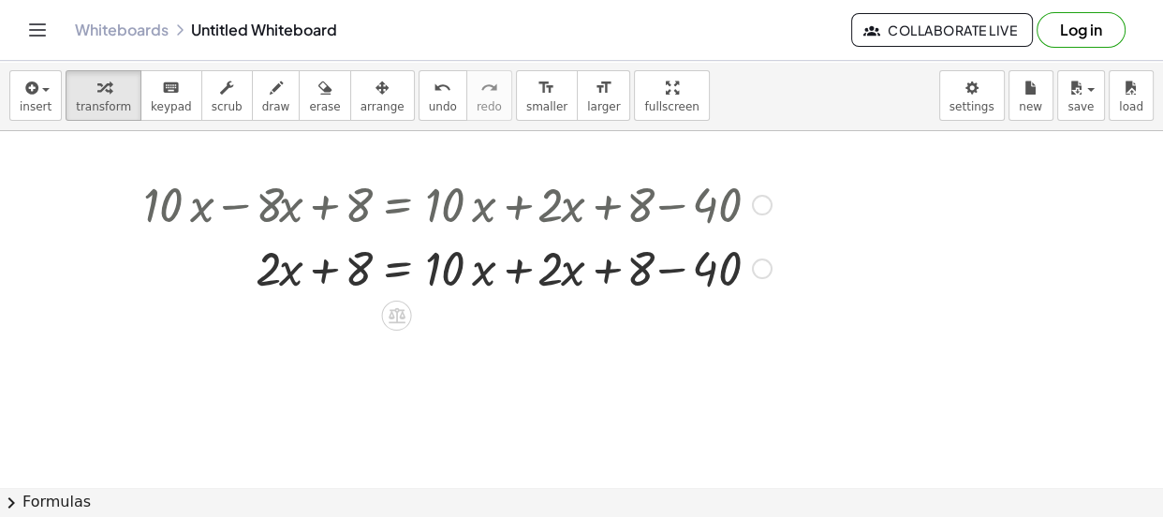
click at [516, 271] on div at bounding box center [457, 267] width 647 height 64
click at [579, 273] on div at bounding box center [457, 267] width 647 height 64
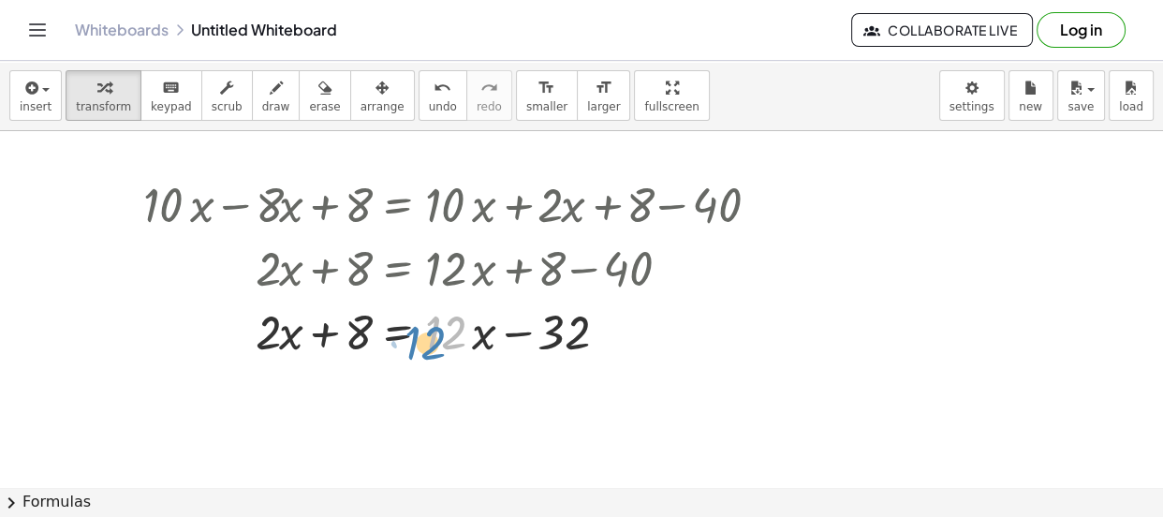
drag, startPoint x: 439, startPoint y: 330, endPoint x: 429, endPoint y: 342, distance: 15.2
click at [429, 342] on div at bounding box center [457, 331] width 647 height 64
drag, startPoint x: 478, startPoint y: 343, endPoint x: 462, endPoint y: 335, distance: 18.4
click at [462, 335] on div at bounding box center [457, 331] width 647 height 64
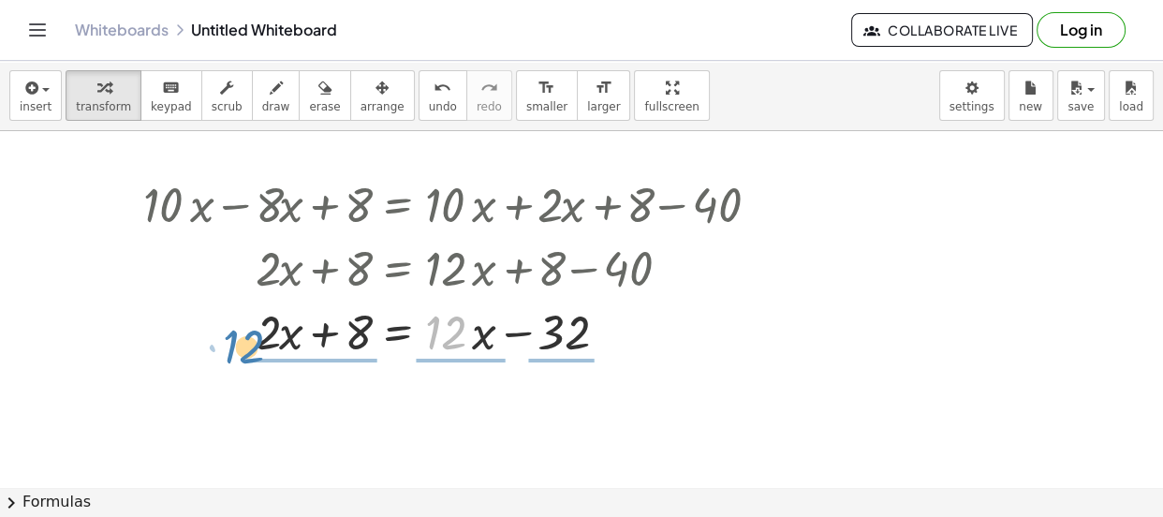
drag, startPoint x: 437, startPoint y: 353, endPoint x: 234, endPoint y: 366, distance: 203.6
click at [234, 366] on div "+ · 10 · x − · 8 · x + 8 = + · 10 · x + · 2 · x + 8 − 40 + · 2 · x + 8 = + · 10…" at bounding box center [581, 486] width 1163 height 711
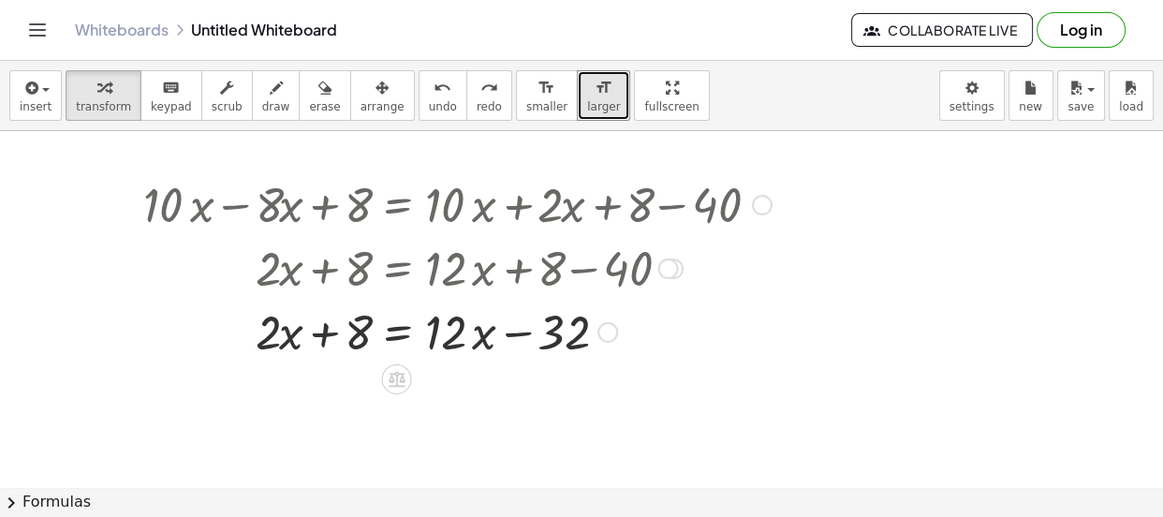
click at [447, 361] on div at bounding box center [450, 331] width 658 height 64
drag, startPoint x: 483, startPoint y: 348, endPoint x: 472, endPoint y: 338, distance: 15.2
click at [472, 338] on div at bounding box center [450, 331] width 658 height 64
drag, startPoint x: 447, startPoint y: 345, endPoint x: 492, endPoint y: 323, distance: 51.1
click at [492, 323] on div at bounding box center [450, 331] width 658 height 64
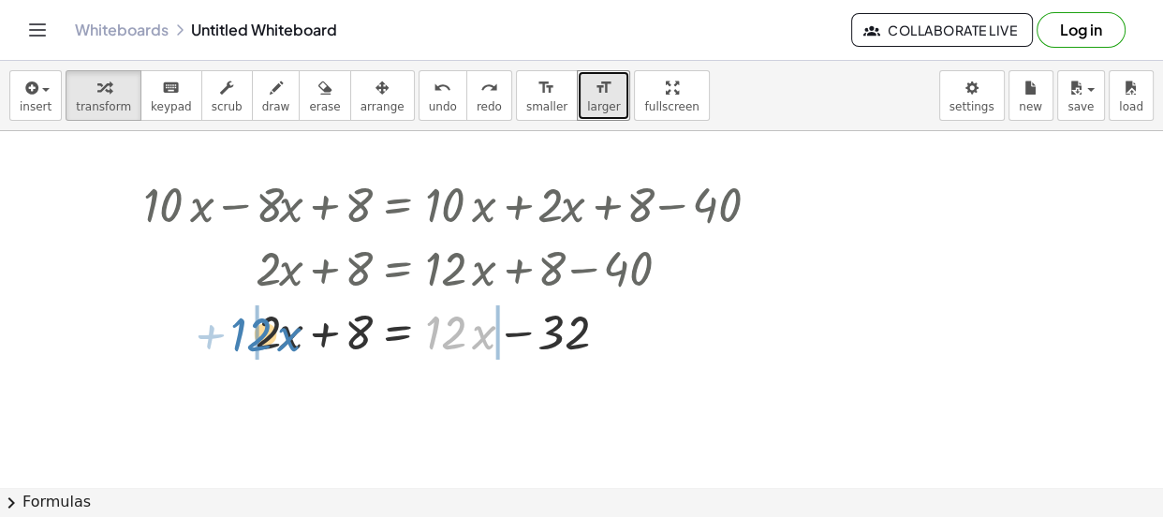
drag, startPoint x: 468, startPoint y: 336, endPoint x: 271, endPoint y: 337, distance: 197.5
click at [271, 337] on div at bounding box center [450, 331] width 658 height 64
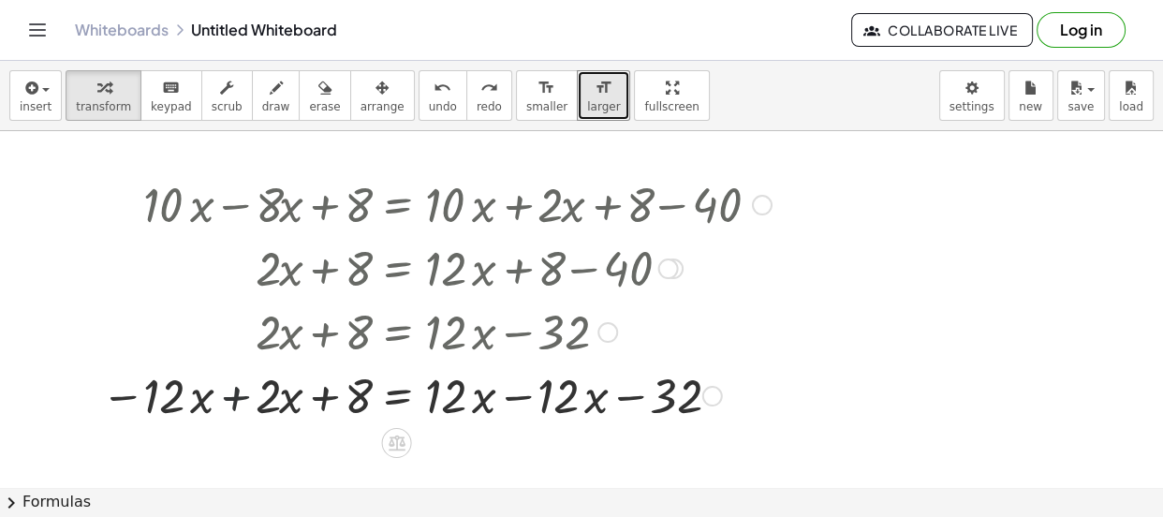
click at [228, 400] on div at bounding box center [457, 394] width 647 height 64
click at [513, 390] on div at bounding box center [457, 394] width 647 height 64
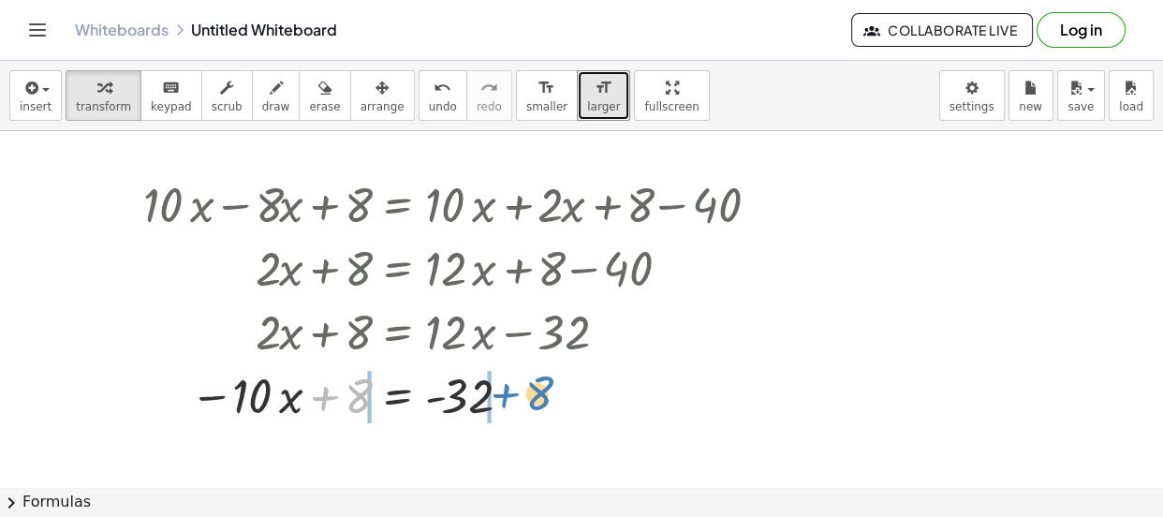
drag, startPoint x: 355, startPoint y: 390, endPoint x: 533, endPoint y: 386, distance: 177.9
click at [533, 386] on div at bounding box center [457, 394] width 647 height 64
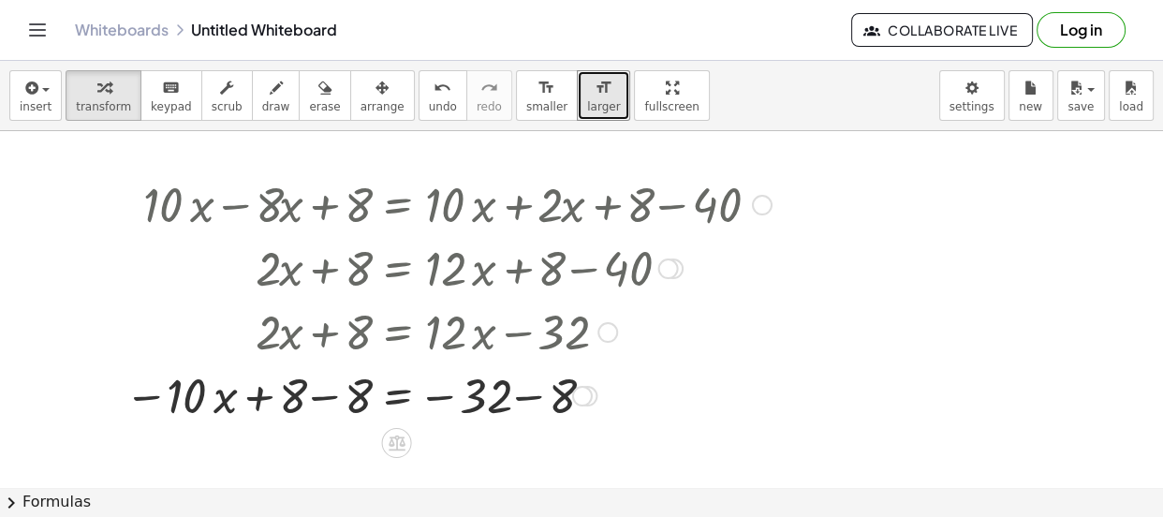
click at [529, 395] on div at bounding box center [457, 394] width 647 height 64
click at [326, 397] on div at bounding box center [457, 394] width 647 height 64
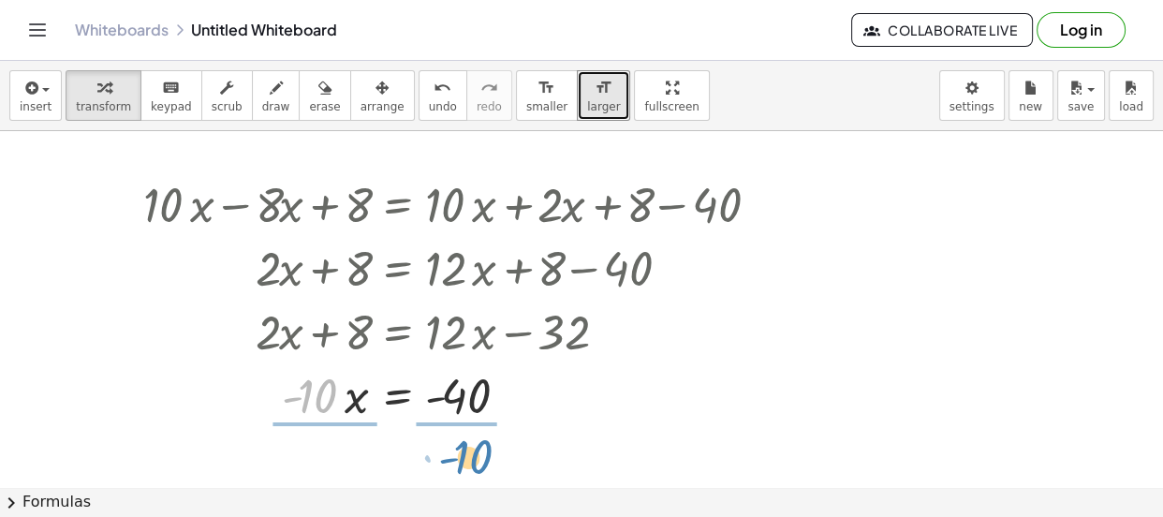
drag, startPoint x: 325, startPoint y: 397, endPoint x: 481, endPoint y: 458, distance: 167.8
click at [481, 458] on div "+ · 10 · x − · 8 · x + 8 = + · 10 · x + · 2 · x + 8 − 40 + · 2 · x + 8 = + · 10…" at bounding box center [581, 486] width 1163 height 711
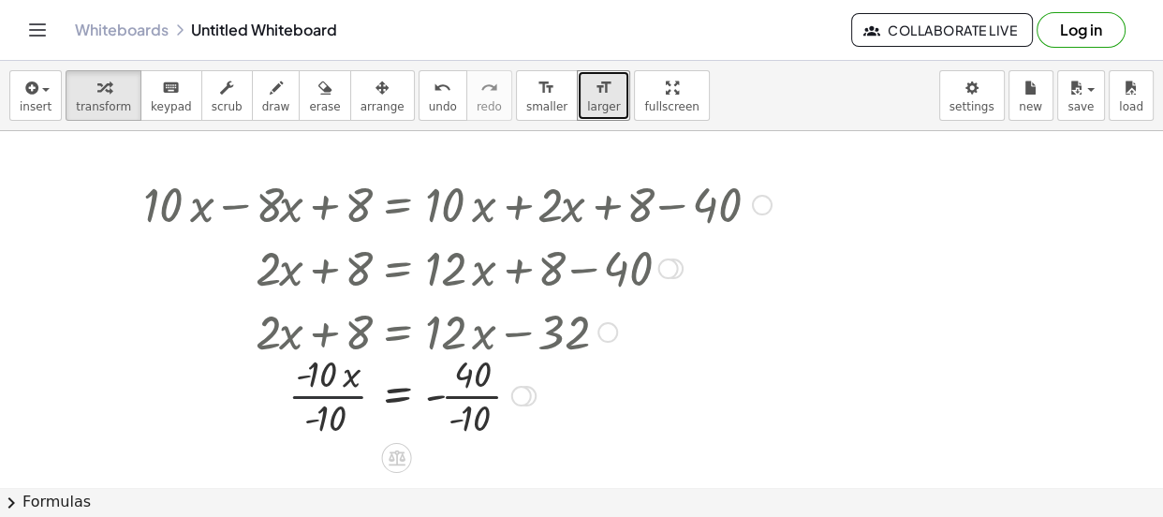
click at [313, 396] on div at bounding box center [457, 394] width 647 height 94
click at [465, 395] on div at bounding box center [457, 394] width 647 height 94
click at [449, 397] on div at bounding box center [457, 394] width 647 height 62
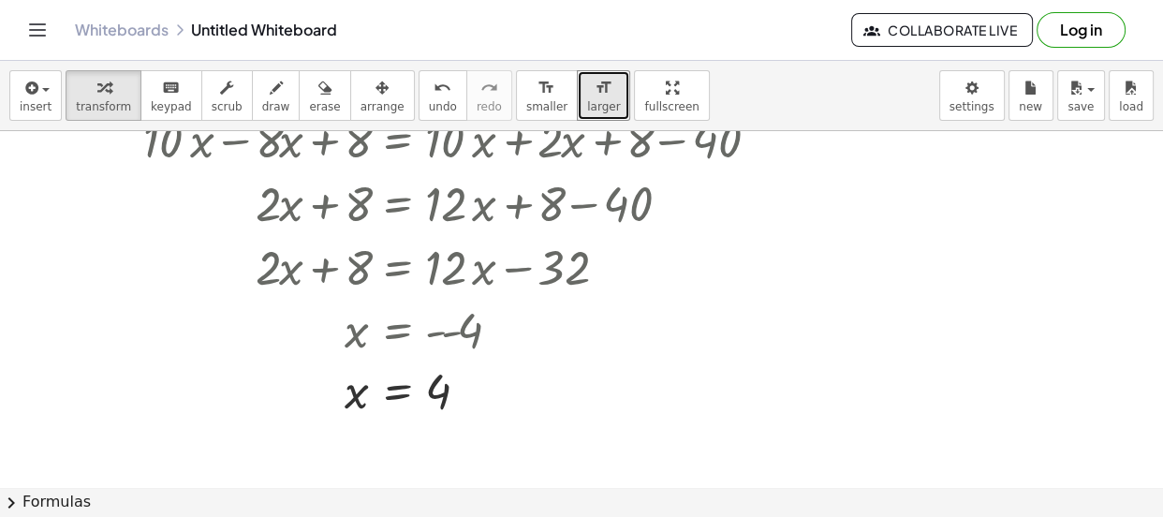
scroll to position [72, 0]
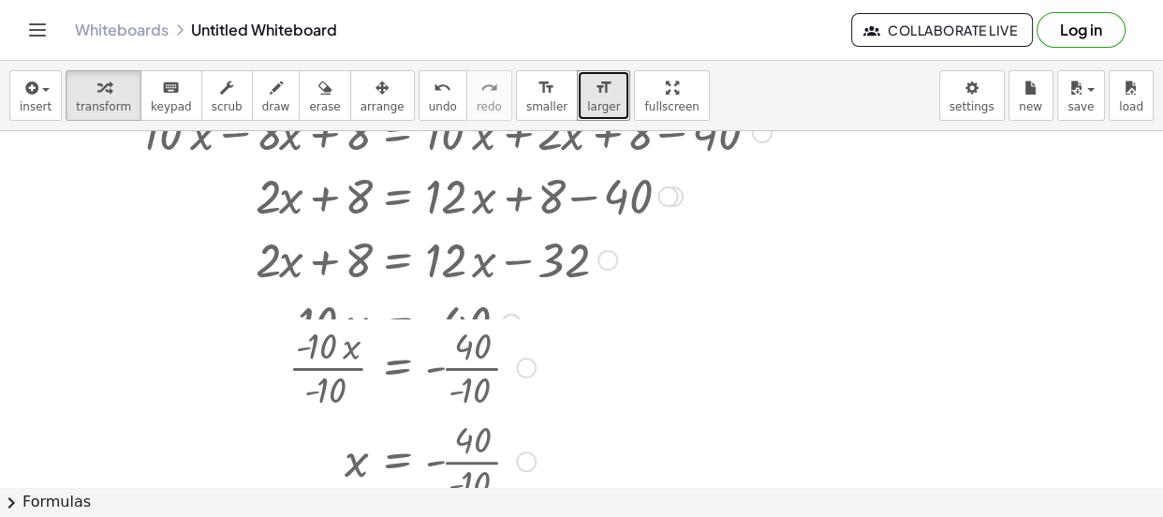
drag, startPoint x: 499, startPoint y: 324, endPoint x: 502, endPoint y: 549, distance: 224.7
click at [502, 516] on html "Graspable Math Activities Get Started Activity Bank Assigned Work Classes White…" at bounding box center [581, 258] width 1163 height 517
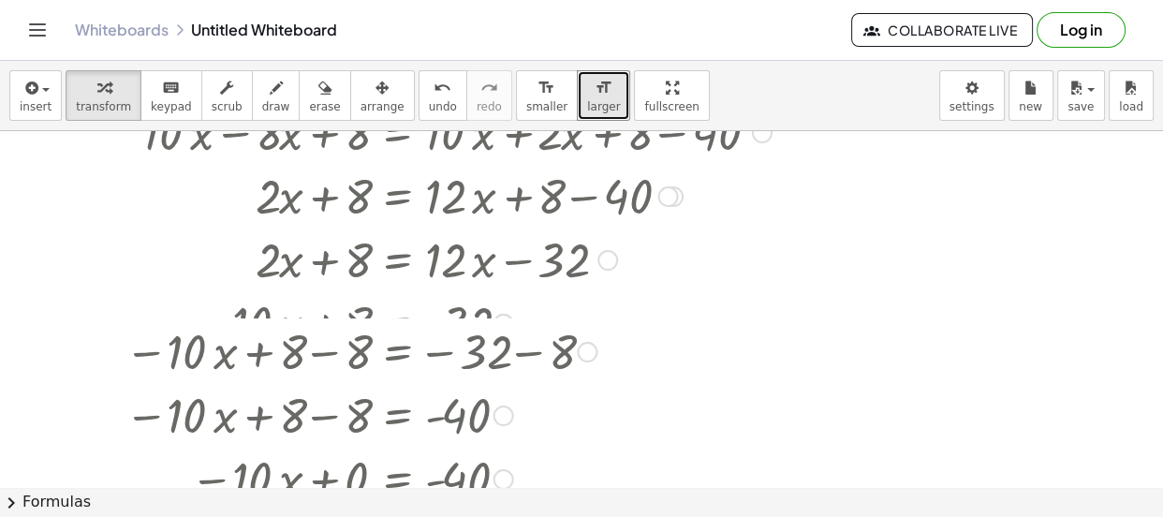
drag, startPoint x: 506, startPoint y: 322, endPoint x: 514, endPoint y: 550, distance: 227.6
click at [514, 516] on html "Graspable Math Activities Get Started Activity Bank Assigned Work Classes White…" at bounding box center [581, 258] width 1163 height 517
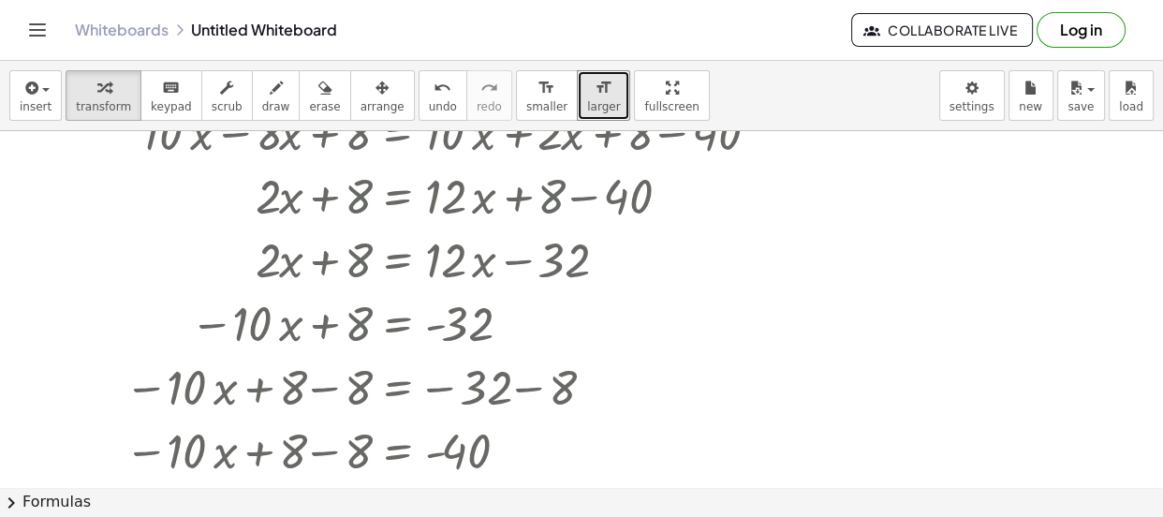
scroll to position [0, 0]
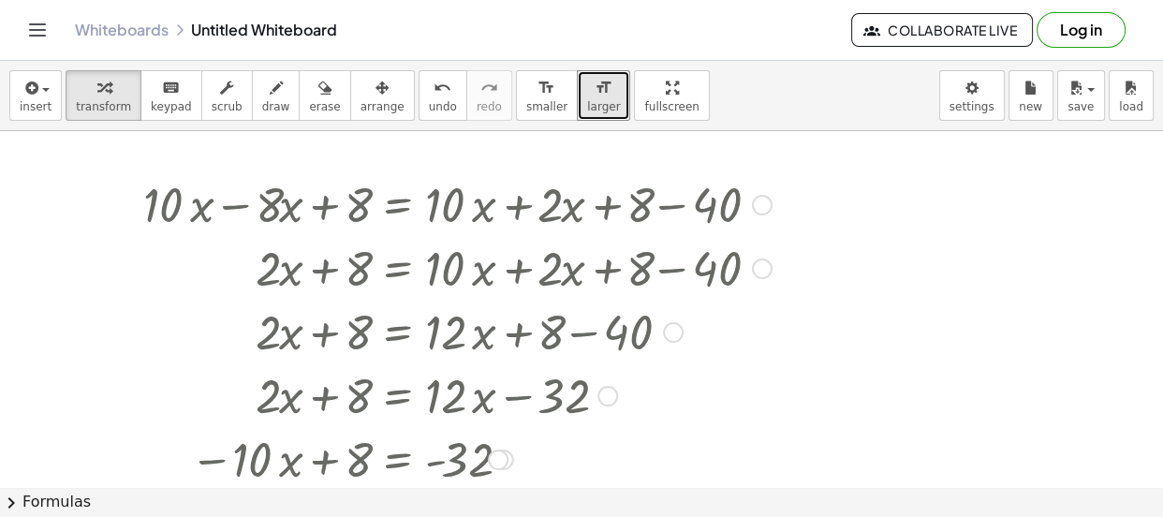
drag, startPoint x: 664, startPoint y: 266, endPoint x: 680, endPoint y: 394, distance: 129.2
click at [397, 205] on div "+ · 10 · x − · 8 · x + 8 = + · 10 · x + · 2 · x + 8 − 40 + · 2 · x + 8 = + · 10…" at bounding box center [397, 205] width 0 height 0
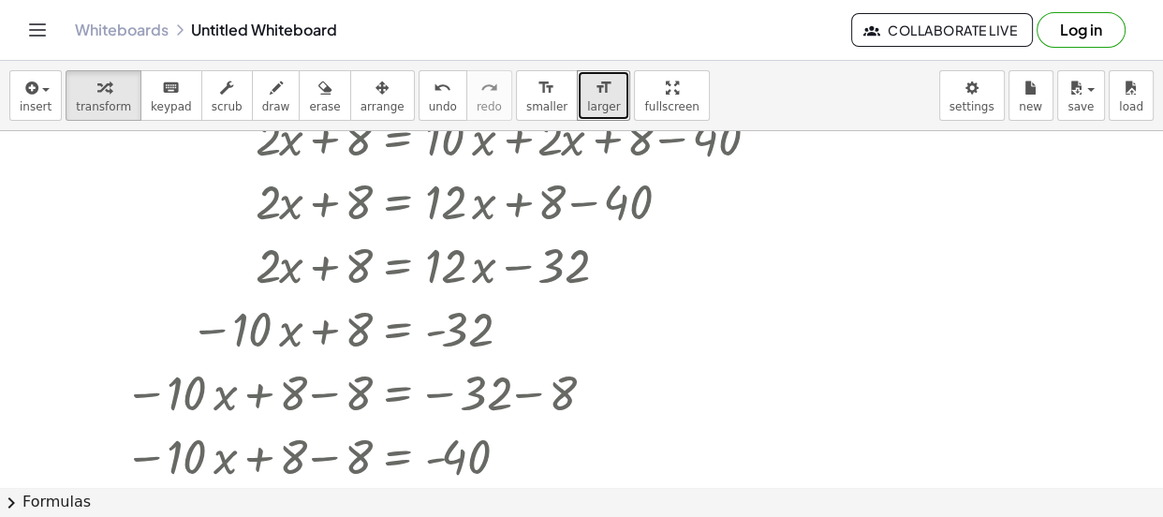
scroll to position [216, 0]
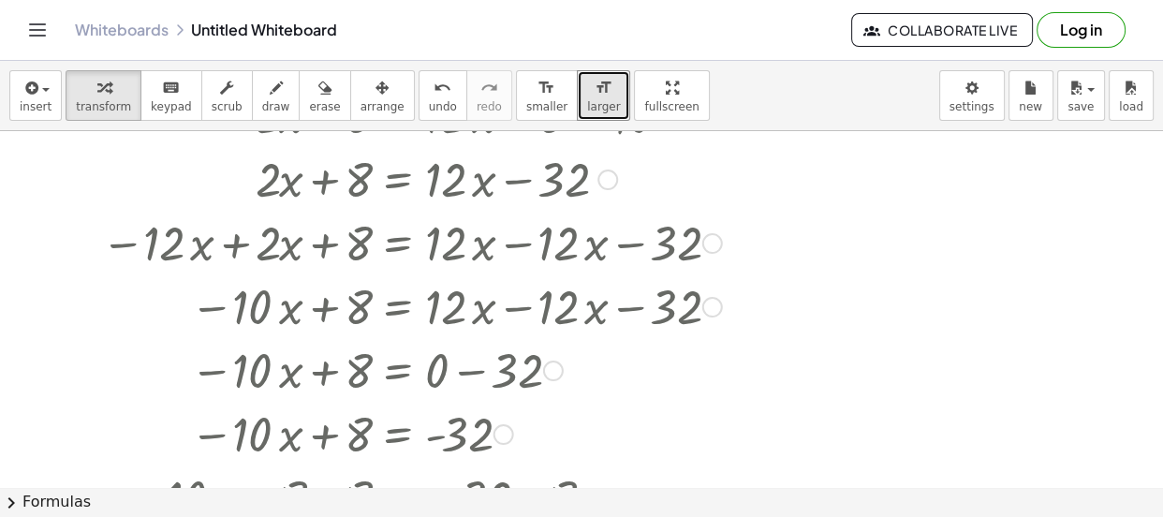
drag, startPoint x: 496, startPoint y: 244, endPoint x: 534, endPoint y: 550, distance: 307.5
click at [534, 516] on html "Graspable Math Activities Get Started Activity Bank Assigned Work Classes White…" at bounding box center [581, 258] width 1163 height 517
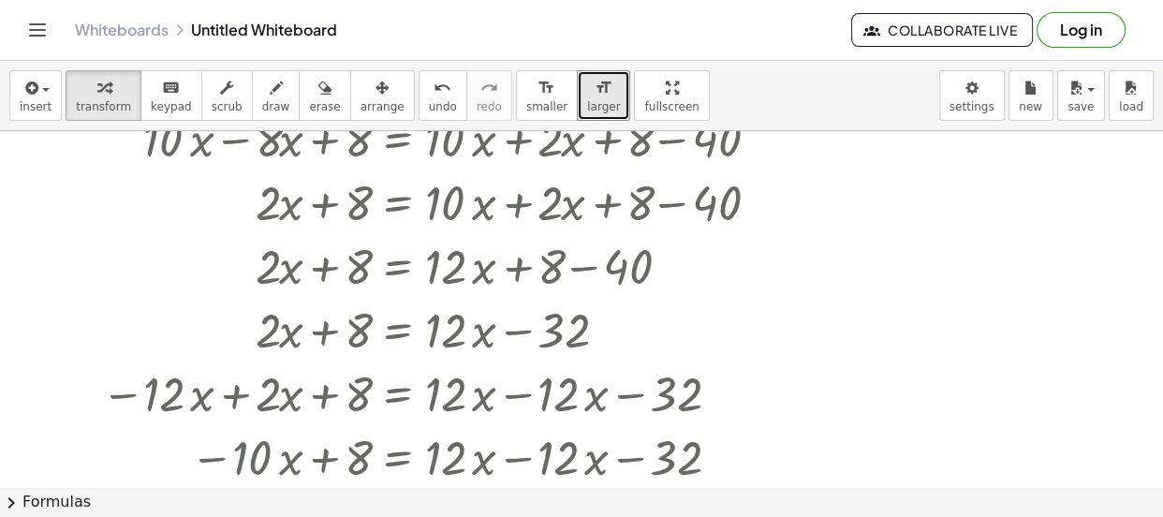
scroll to position [0, 0]
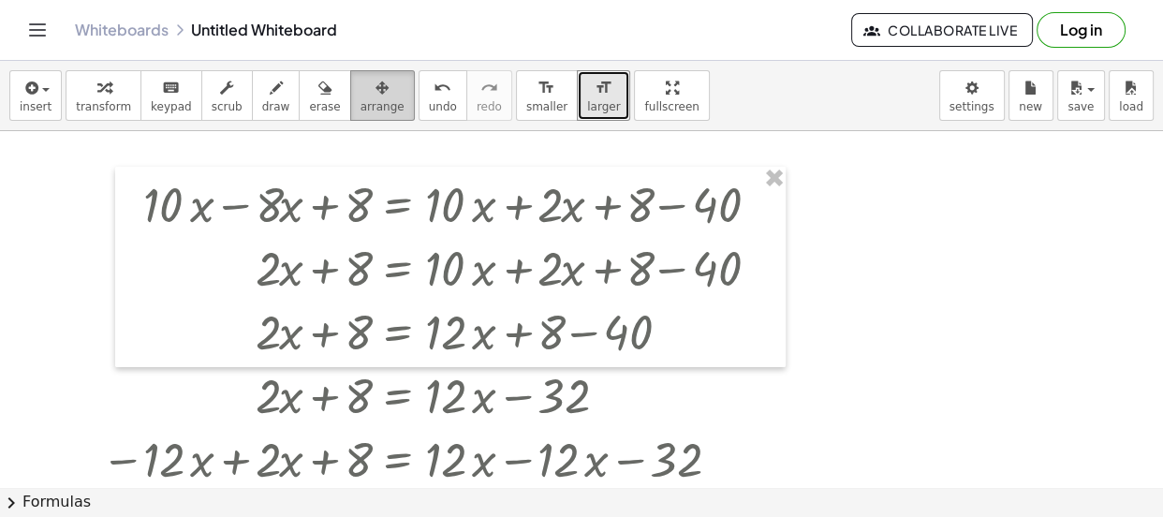
click at [375, 89] on icon "button" at bounding box center [381, 88] width 13 height 22
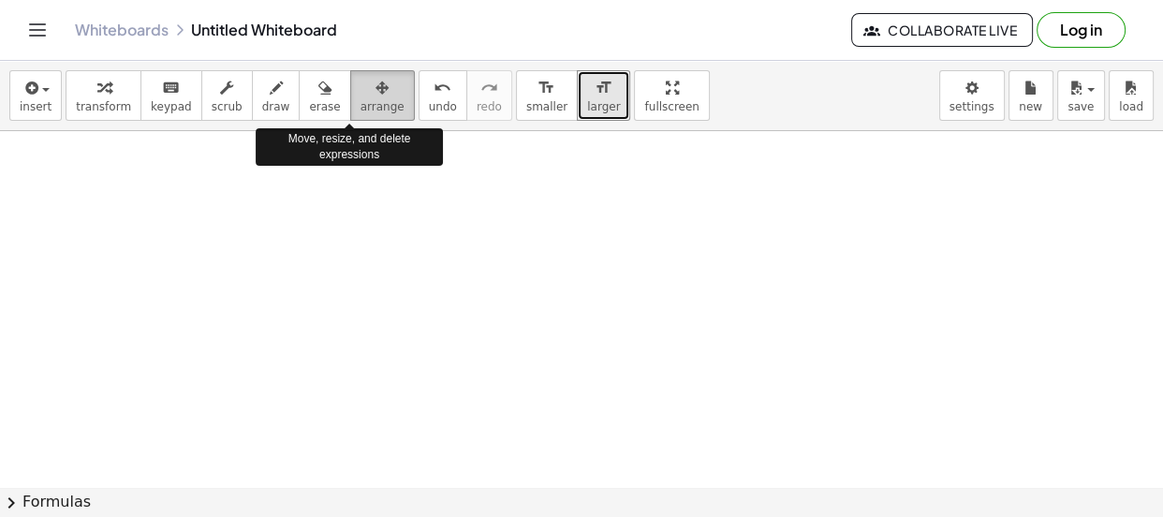
click at [375, 88] on icon "button" at bounding box center [381, 88] width 13 height 22
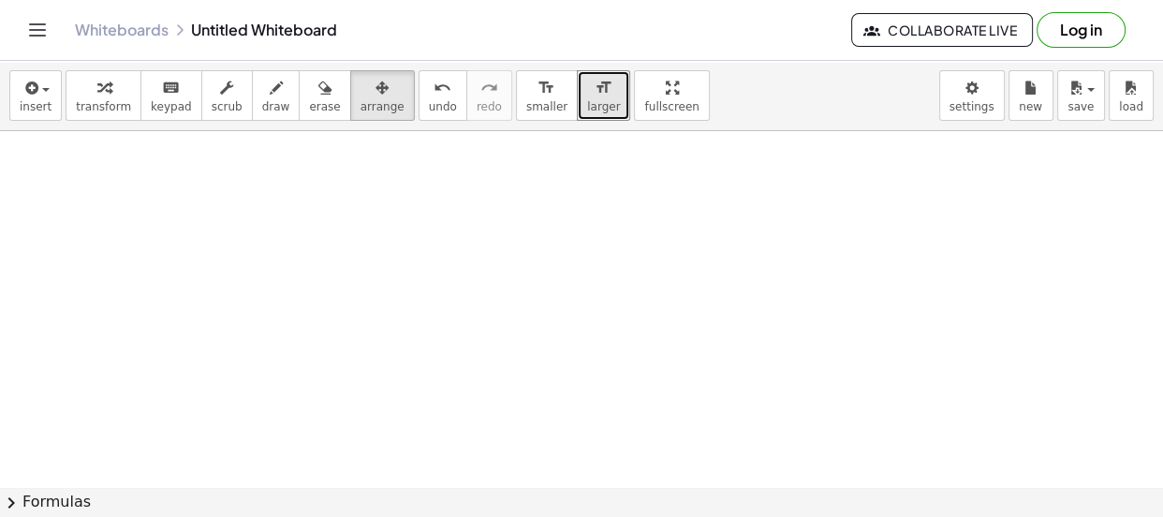
click at [776, 262] on div at bounding box center [581, 486] width 1163 height 711
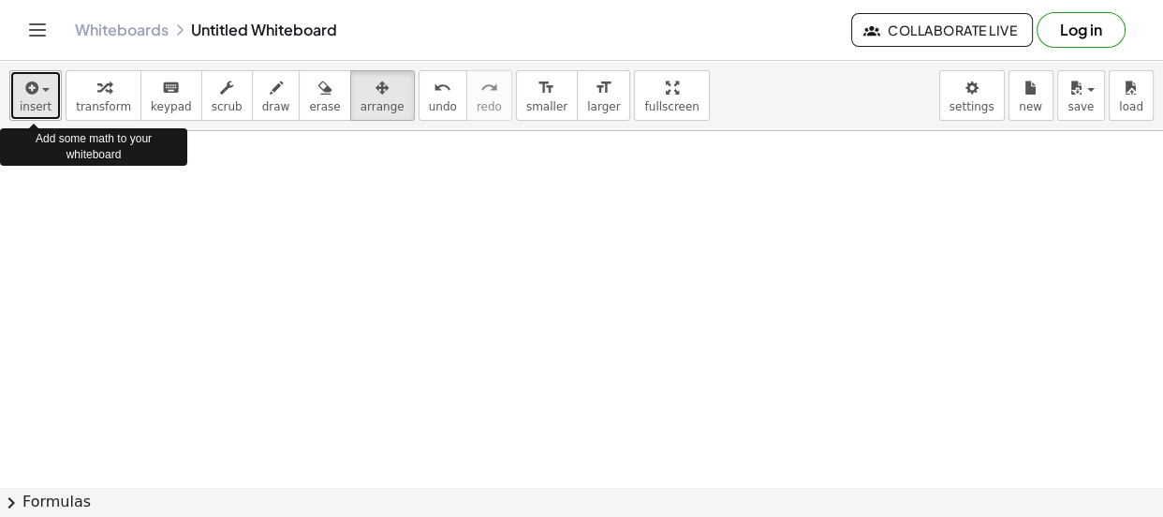
click at [37, 100] on span "insert" at bounding box center [36, 106] width 32 height 13
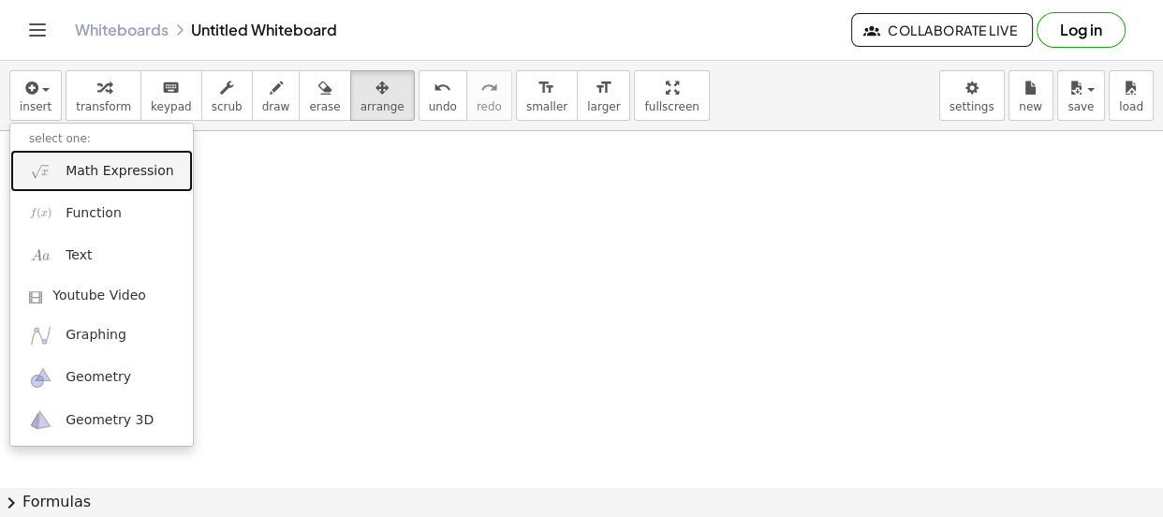
click at [102, 182] on link "Math Expression" at bounding box center [101, 171] width 183 height 42
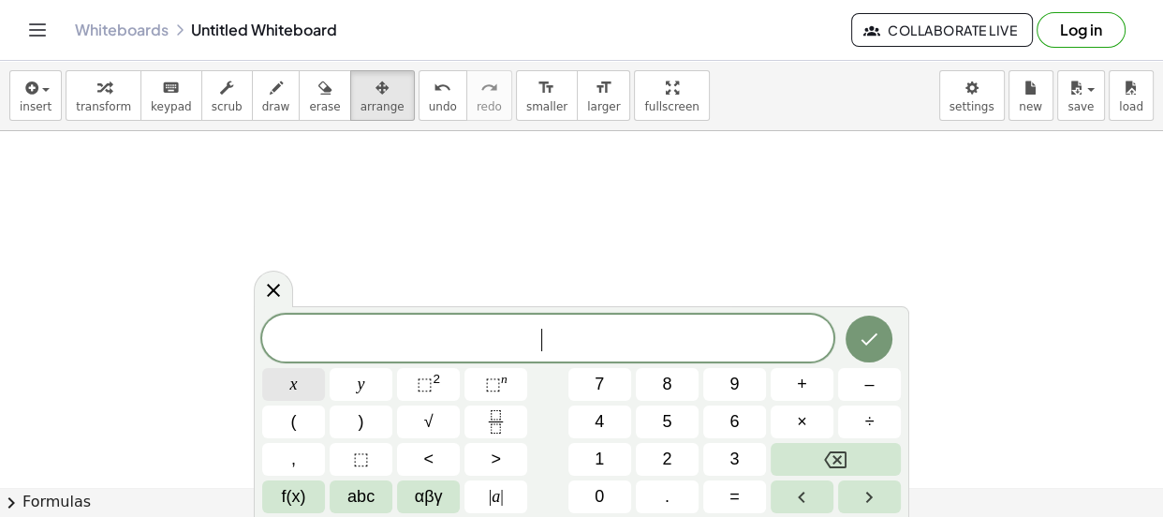
click at [298, 388] on button "x" at bounding box center [293, 384] width 63 height 33
click at [430, 374] on span "⬚" at bounding box center [425, 383] width 16 height 19
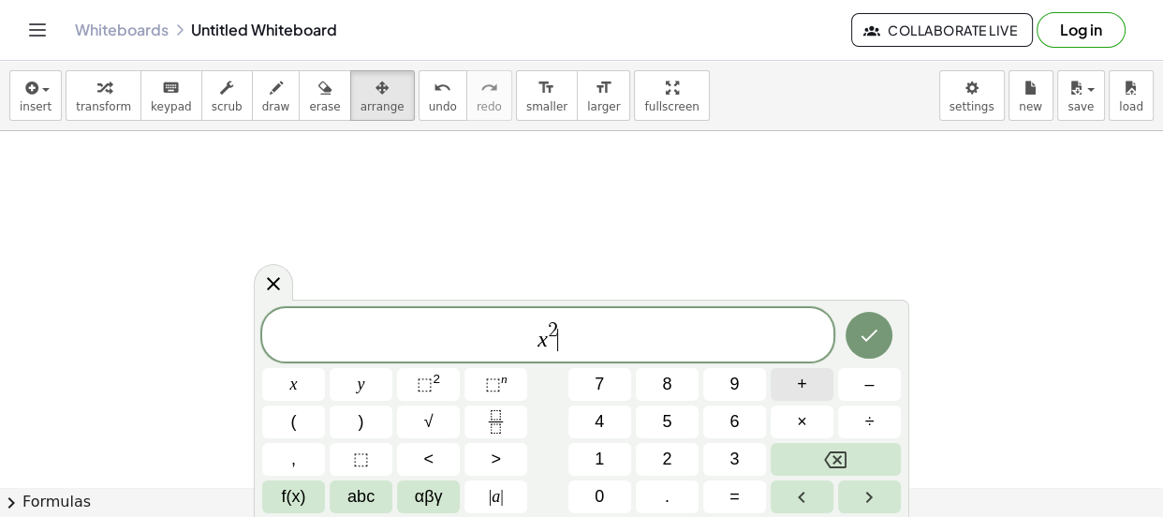
click at [804, 390] on span "+" at bounding box center [802, 384] width 10 height 25
click at [662, 458] on span "2" at bounding box center [666, 459] width 9 height 25
click at [291, 383] on span "x" at bounding box center [293, 384] width 7 height 25
click at [867, 392] on span "–" at bounding box center [868, 384] width 9 height 25
click at [664, 455] on span "2" at bounding box center [666, 459] width 9 height 25
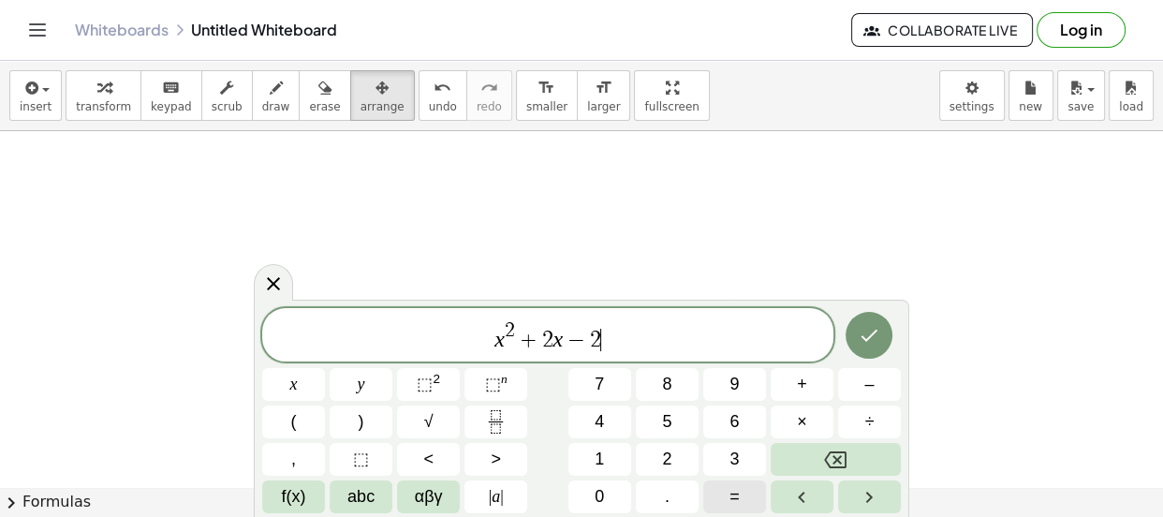
click at [729, 497] on span "=" at bounding box center [734, 496] width 10 height 25
click at [593, 493] on button "0" at bounding box center [599, 496] width 63 height 33
click at [863, 330] on icon "Done" at bounding box center [869, 335] width 22 height 22
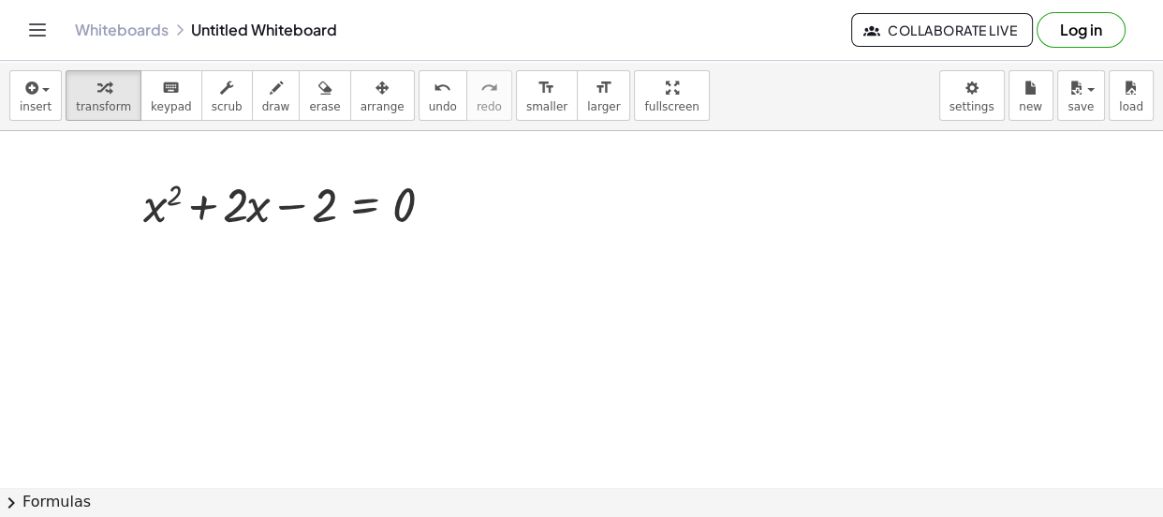
click at [9, 503] on span "chevron_right" at bounding box center [11, 502] width 22 height 22
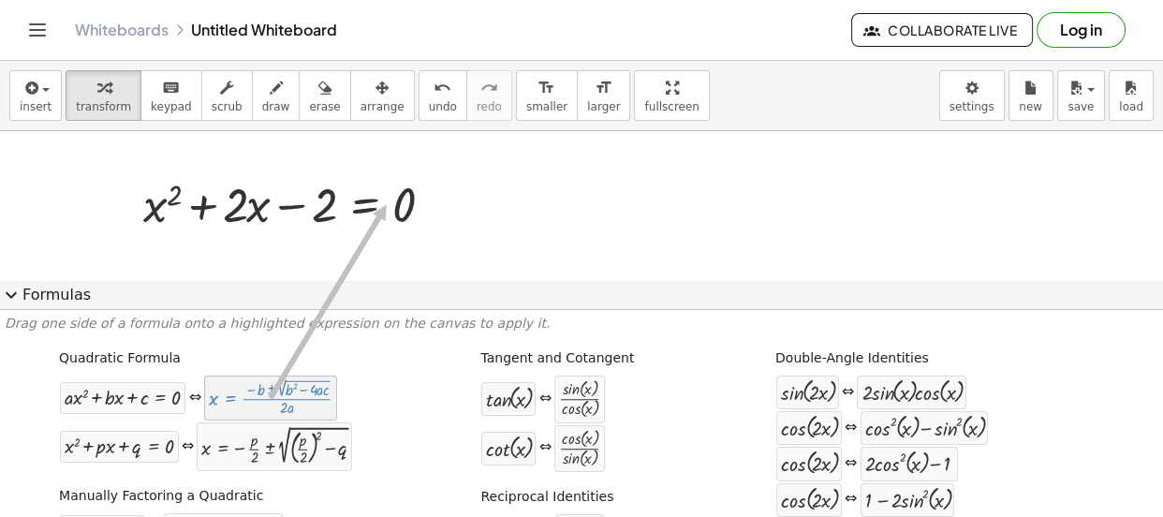
drag, startPoint x: 211, startPoint y: 394, endPoint x: 378, endPoint y: 204, distance: 253.4
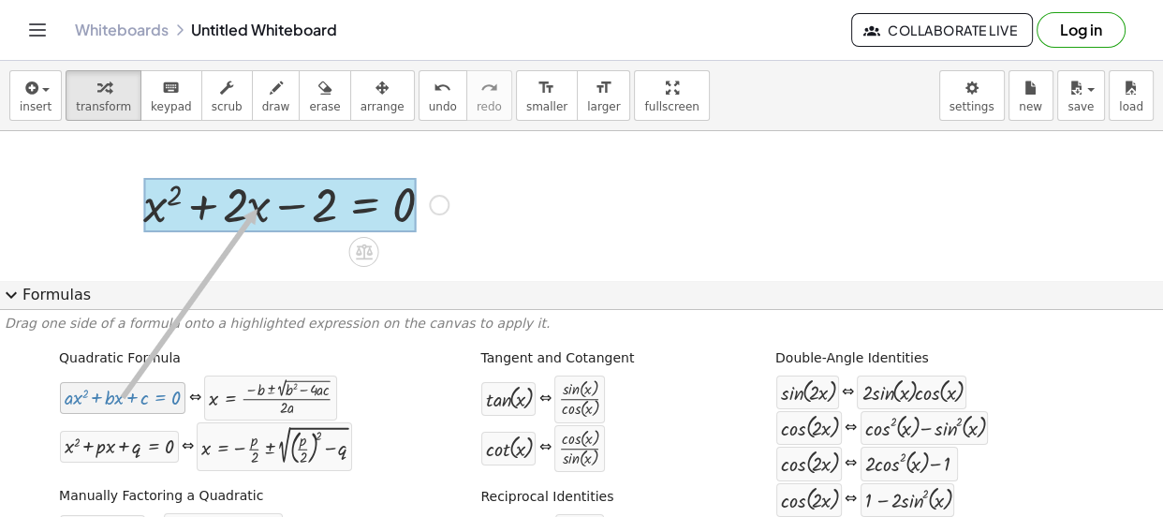
drag, startPoint x: 113, startPoint y: 390, endPoint x: 254, endPoint y: 209, distance: 229.6
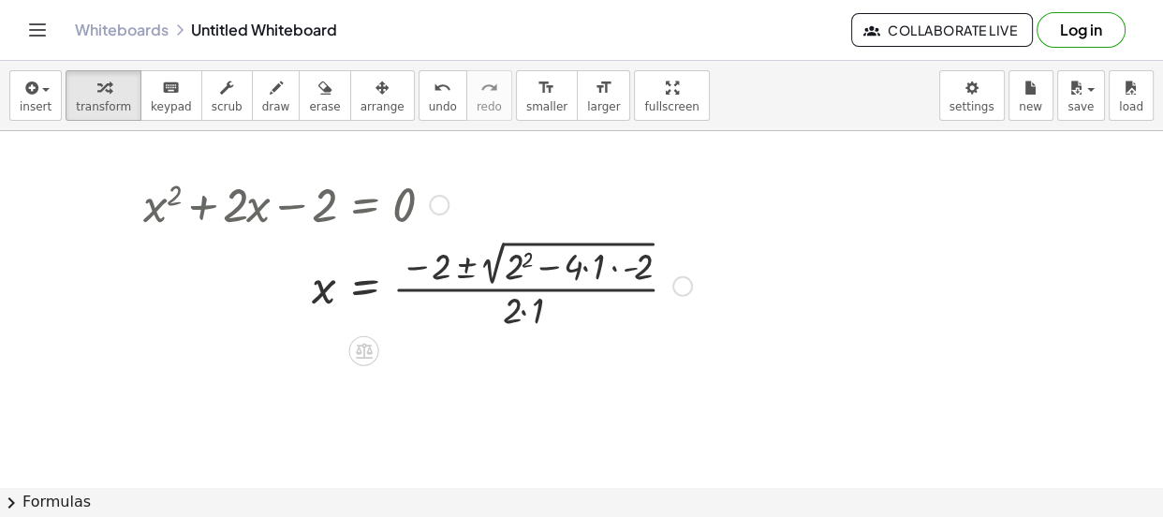
drag, startPoint x: 680, startPoint y: 204, endPoint x: 666, endPoint y: 330, distance: 126.2
click at [364, 286] on div "x 2 = · ( − 2 ± 2 √ ( + 2 2 − · 4 · 1 · - ) ) · 2 · 1" at bounding box center [364, 286] width 0 height 0
click at [520, 254] on div at bounding box center [417, 284] width 567 height 98
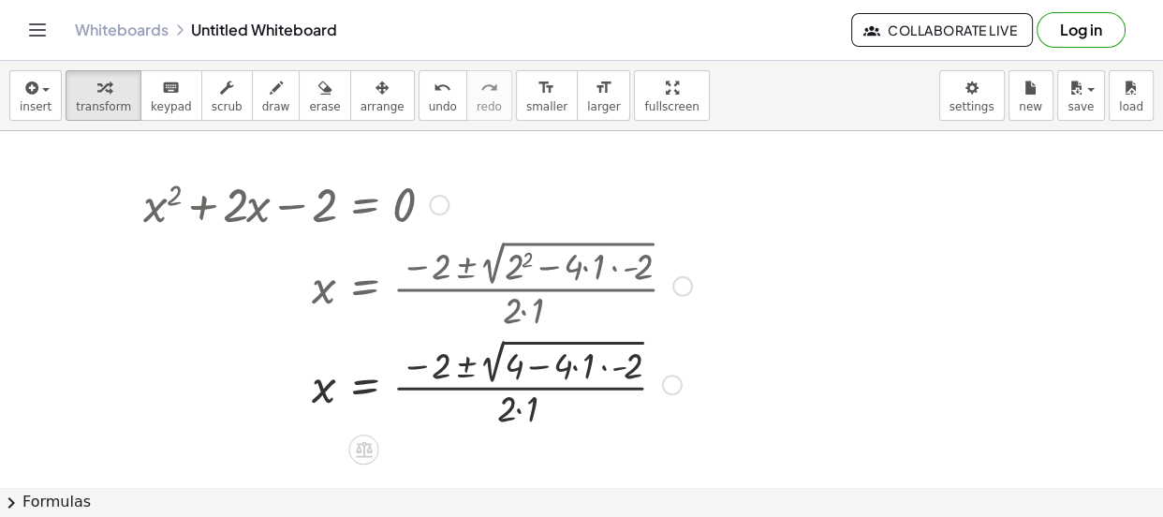
click at [575, 369] on div at bounding box center [417, 382] width 567 height 98
click at [573, 367] on div at bounding box center [417, 382] width 567 height 98
click at [532, 368] on div at bounding box center [417, 382] width 567 height 98
click at [537, 367] on div at bounding box center [417, 382] width 567 height 98
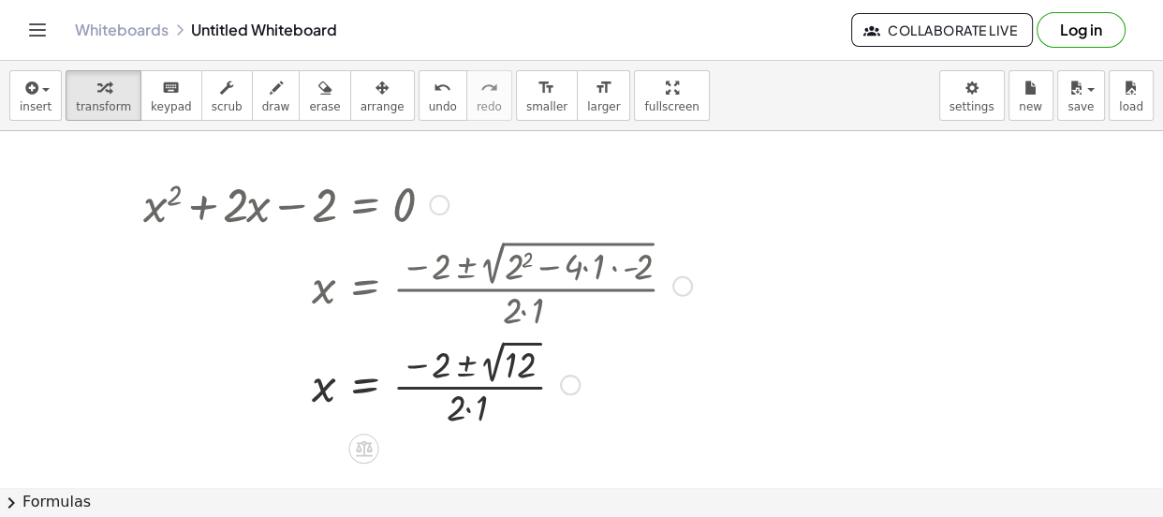
click at [462, 371] on div at bounding box center [417, 382] width 567 height 97
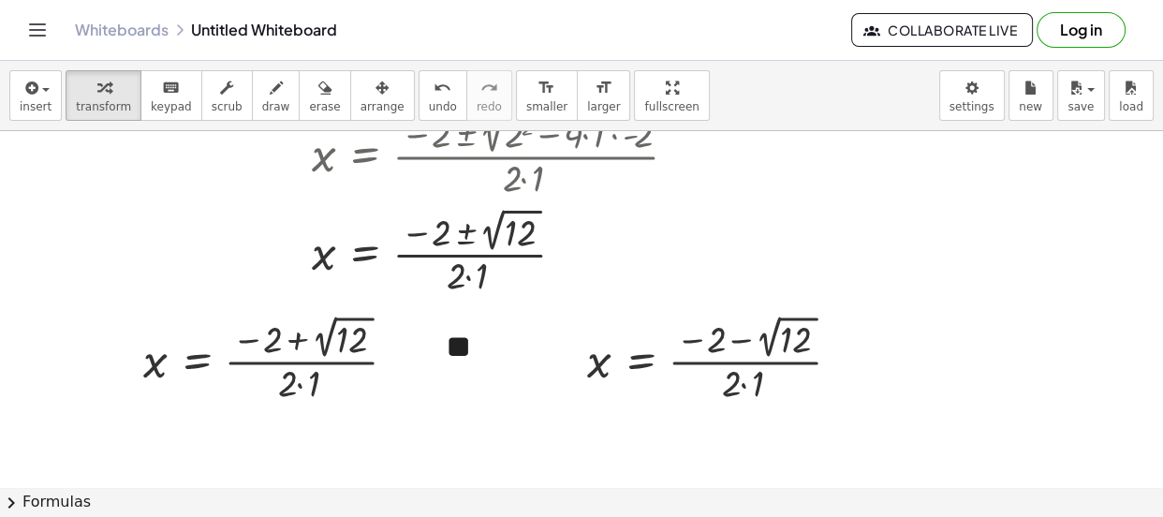
scroll to position [134, 0]
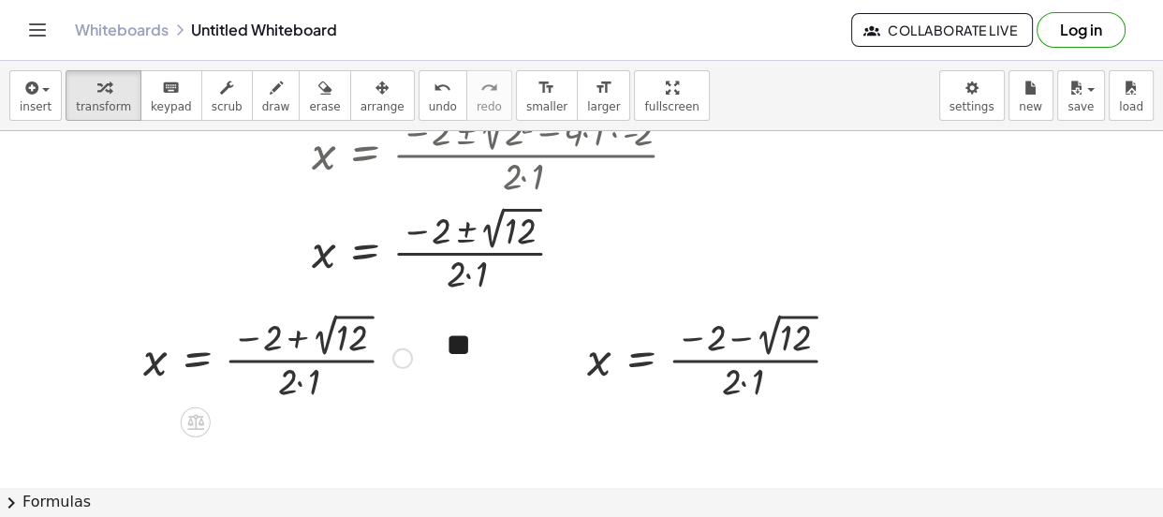
click at [295, 337] on div at bounding box center [277, 356] width 287 height 97
click at [300, 337] on div at bounding box center [277, 356] width 287 height 97
click at [328, 336] on div at bounding box center [277, 356] width 287 height 97
click at [775, 325] on div at bounding box center [721, 356] width 287 height 97
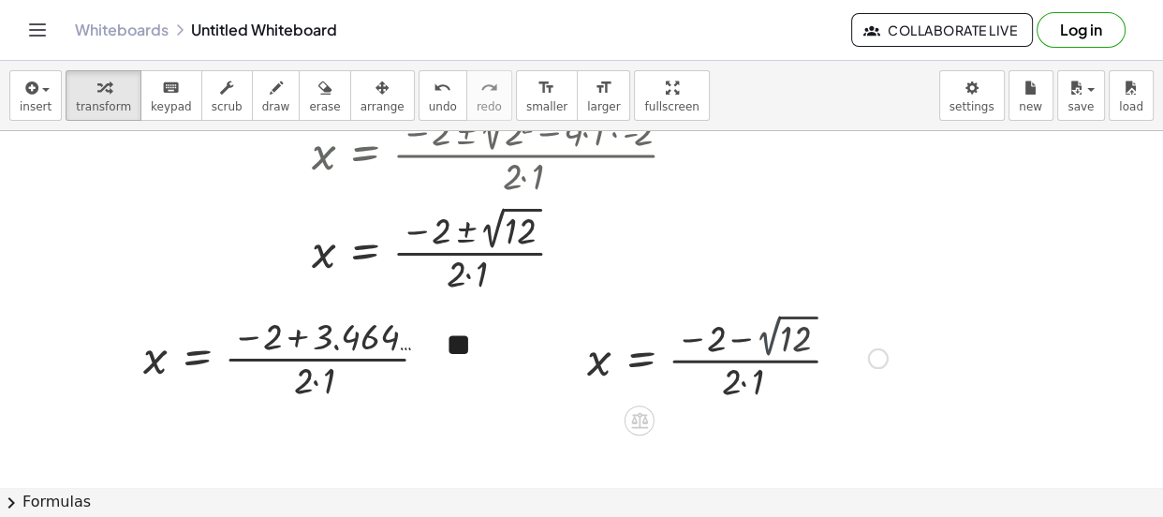
click at [775, 325] on div at bounding box center [737, 357] width 319 height 94
click at [297, 339] on div at bounding box center [293, 357] width 319 height 94
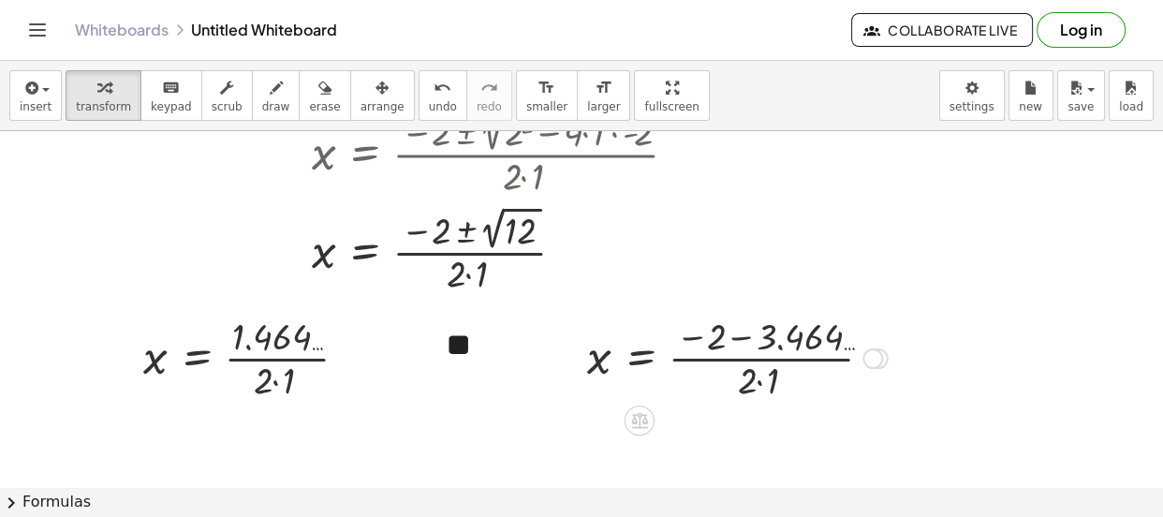
click at [734, 337] on div at bounding box center [737, 357] width 319 height 94
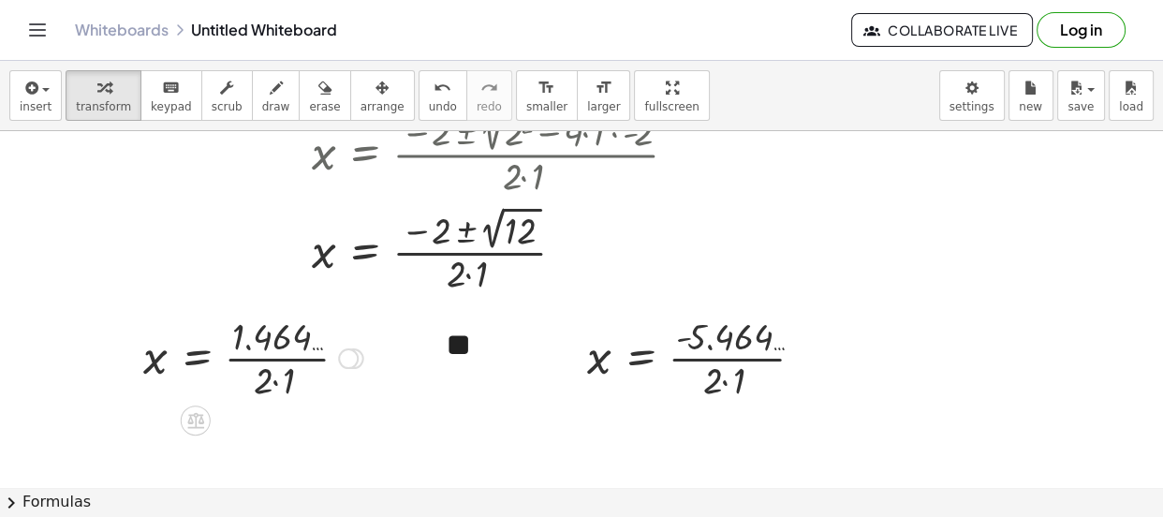
click at [248, 357] on div at bounding box center [253, 357] width 239 height 94
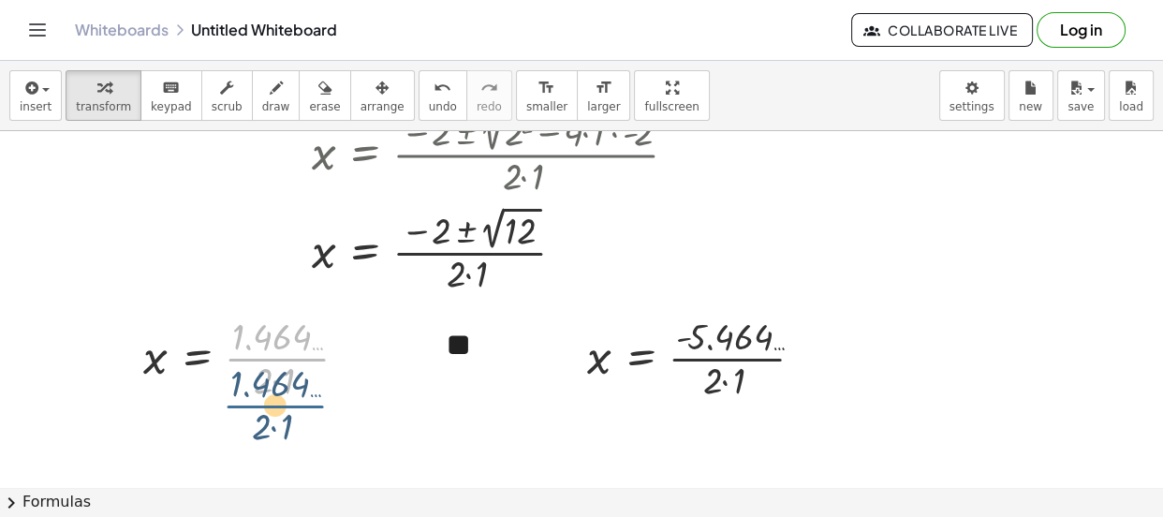
drag, startPoint x: 294, startPoint y: 357, endPoint x: 292, endPoint y: 411, distance: 54.3
click at [292, 411] on div "+ x 2 + · 2 · x − 2 = 0 x = · ( − 2 ± 2 √ ( + 2 2 − · 4 · 1 · - 2 ) ) · 2 · 1 x…" at bounding box center [581, 352] width 1163 height 711
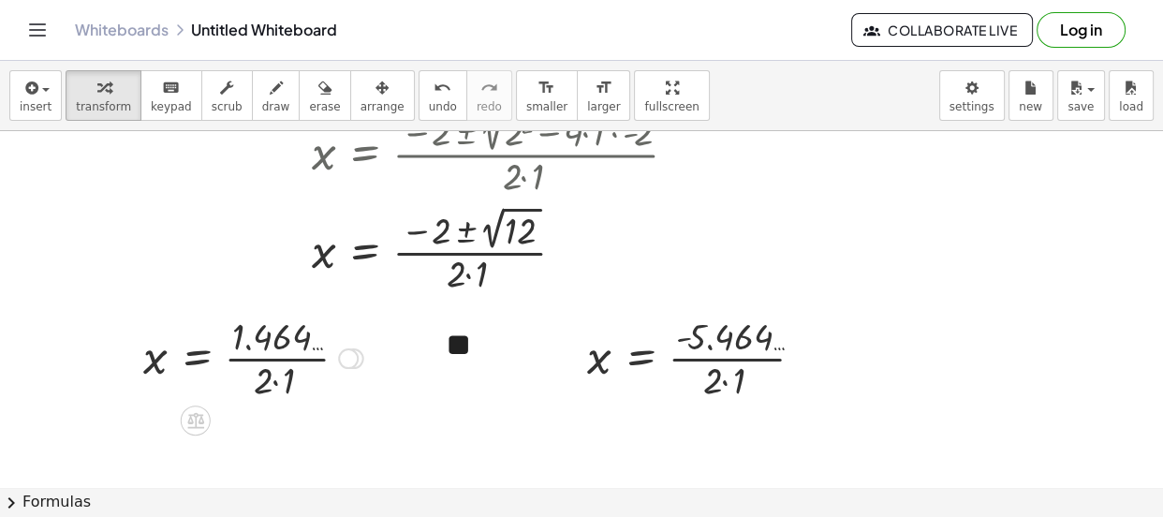
click at [283, 359] on div at bounding box center [253, 357] width 239 height 94
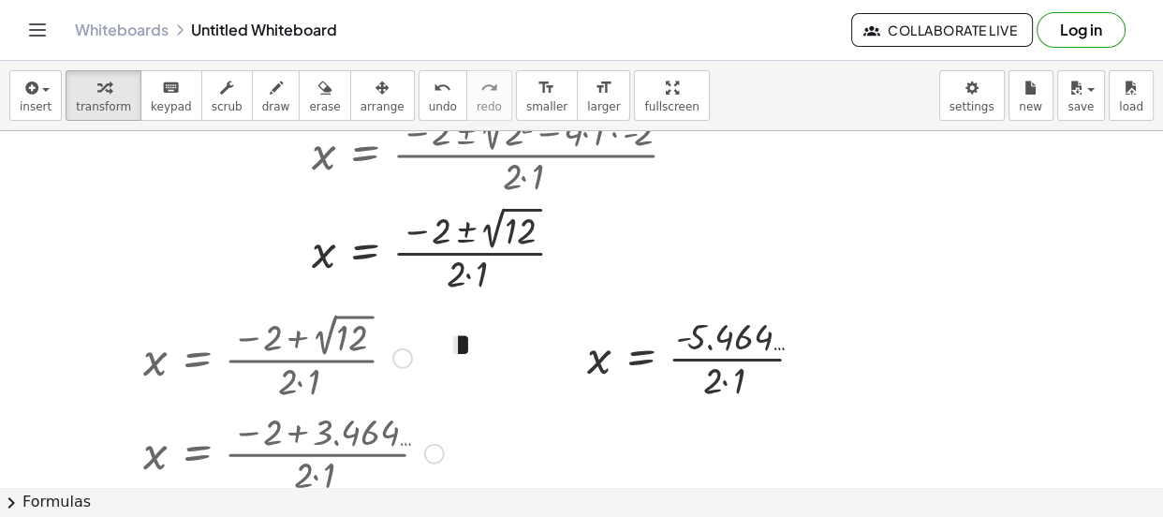
drag, startPoint x: 347, startPoint y: 354, endPoint x: 336, endPoint y: 540, distance: 186.6
click at [336, 516] on html "Graspable Math Activities Get Started Activity Bank Assigned Work Classes White…" at bounding box center [581, 258] width 1163 height 517
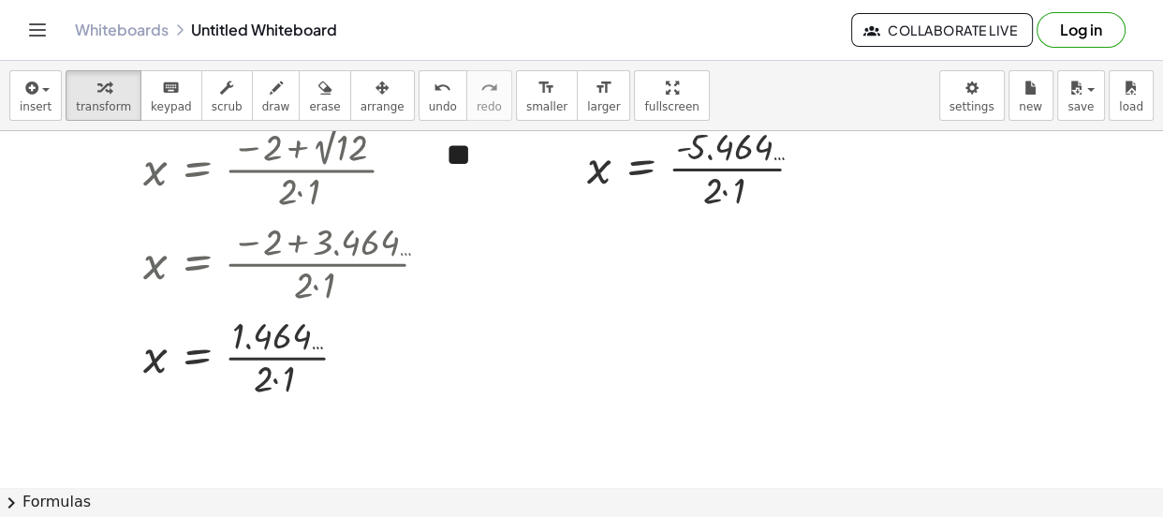
scroll to position [328, 0]
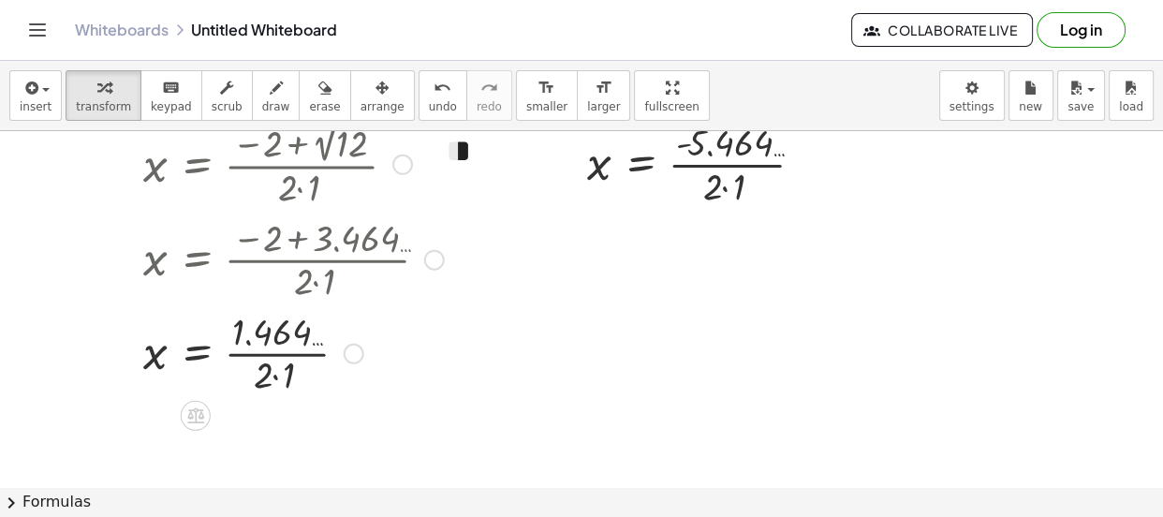
click at [258, 355] on div at bounding box center [293, 352] width 319 height 94
click at [310, 351] on div at bounding box center [293, 352] width 319 height 94
click at [253, 331] on div at bounding box center [293, 352] width 319 height 94
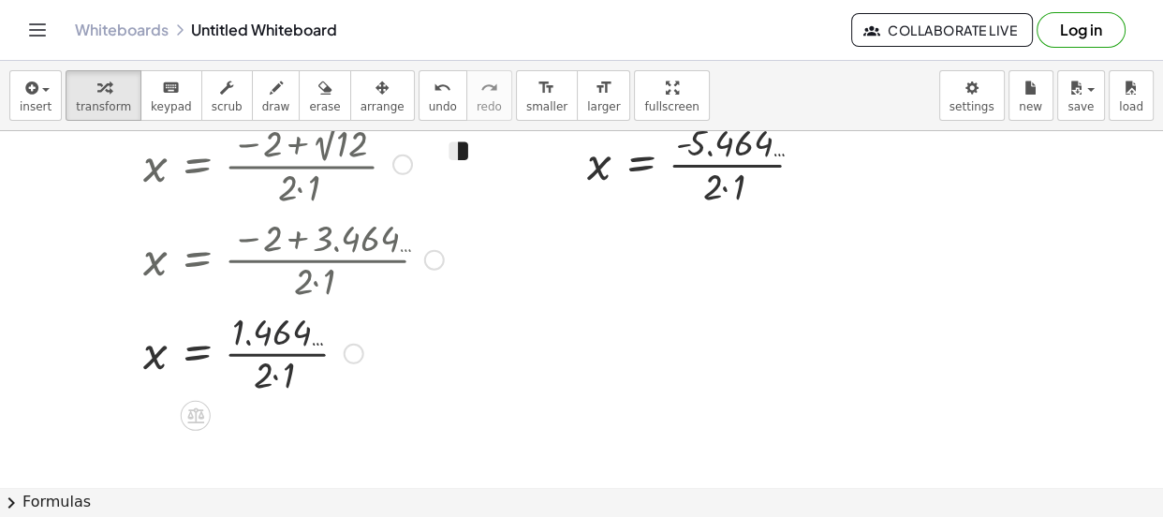
click at [253, 331] on div at bounding box center [293, 352] width 319 height 94
click at [199, 349] on div at bounding box center [293, 352] width 319 height 94
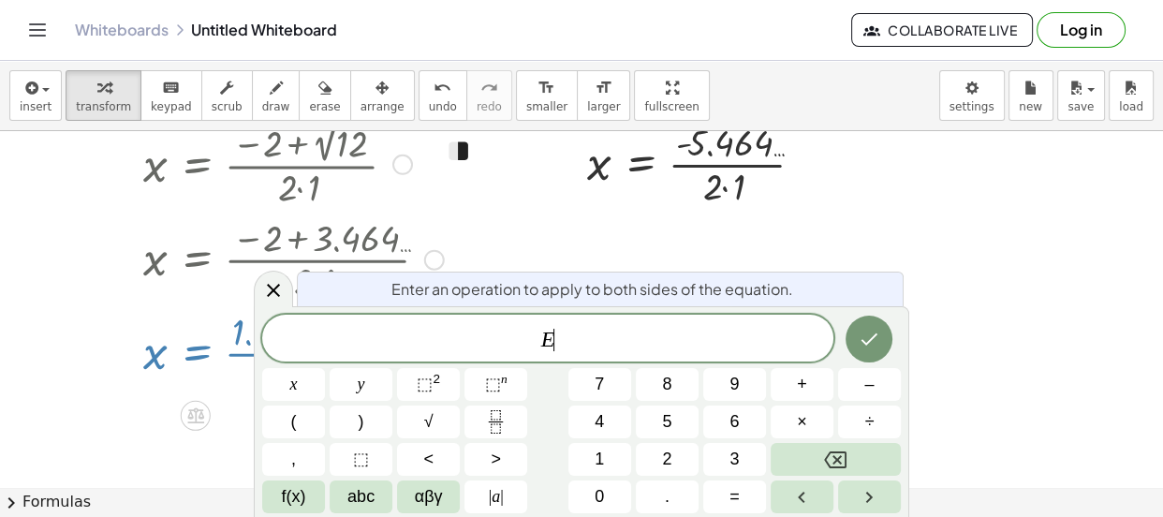
click at [199, 349] on div at bounding box center [293, 352] width 319 height 94
click at [276, 288] on icon at bounding box center [273, 290] width 22 height 22
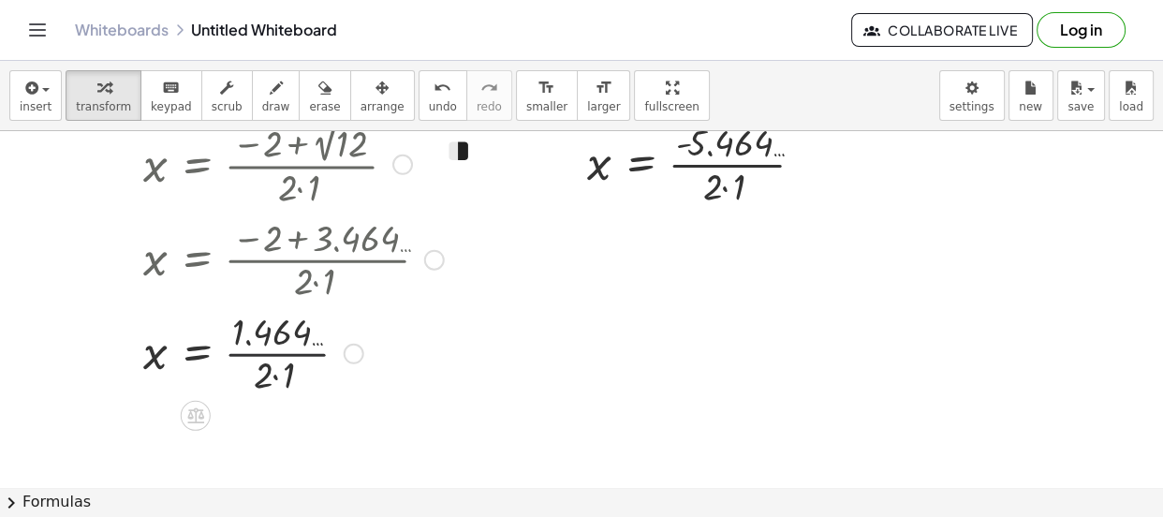
click at [317, 344] on div at bounding box center [293, 352] width 319 height 94
click at [304, 353] on div at bounding box center [293, 352] width 319 height 94
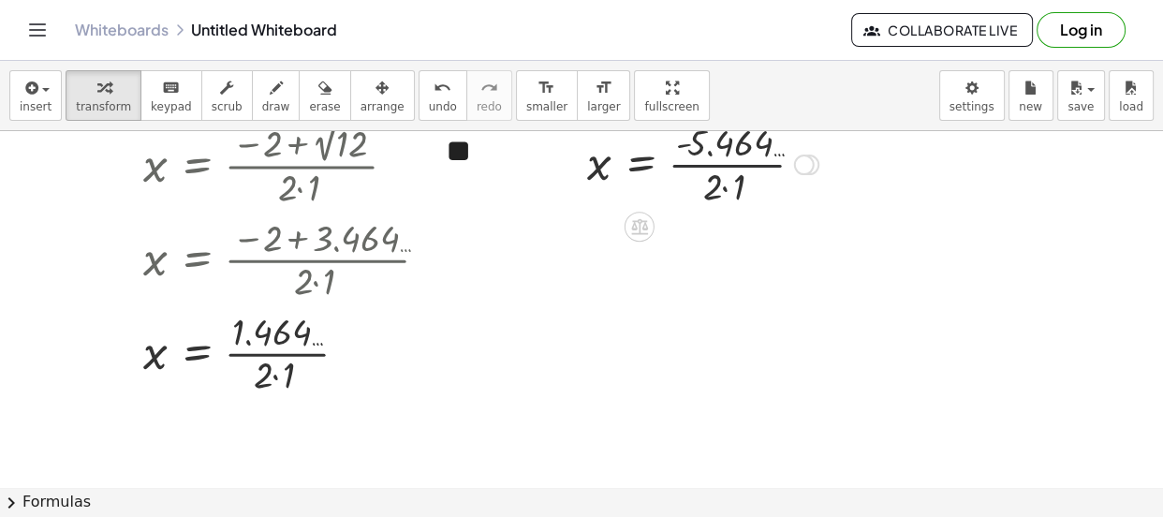
click at [702, 163] on div at bounding box center [703, 163] width 250 height 94
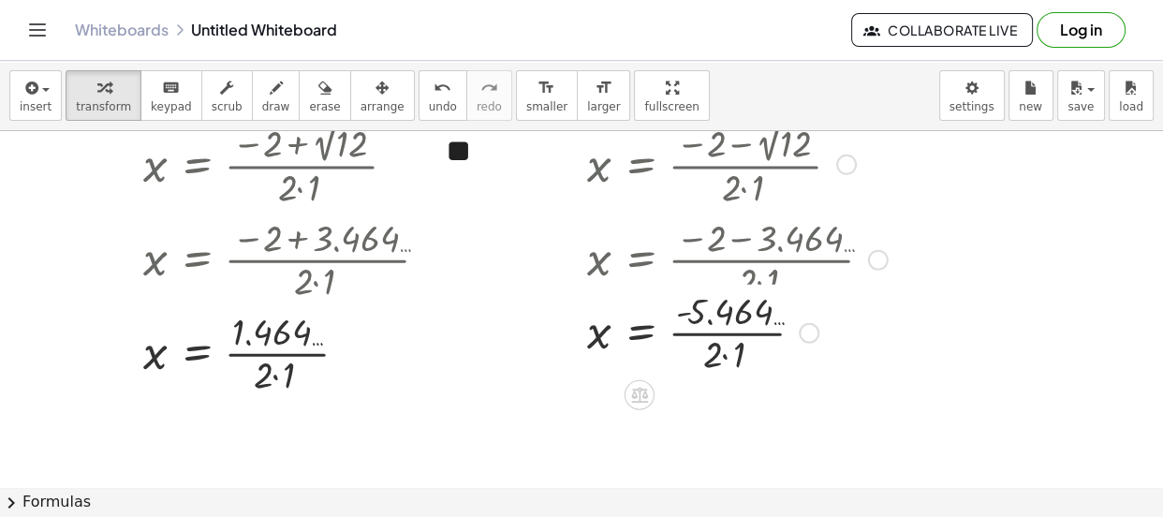
drag, startPoint x: 804, startPoint y: 160, endPoint x: 787, endPoint y: 356, distance: 196.4
click at [639, 333] on div "x = · - · 2 · 1 5.464 …" at bounding box center [639, 333] width 0 height 0
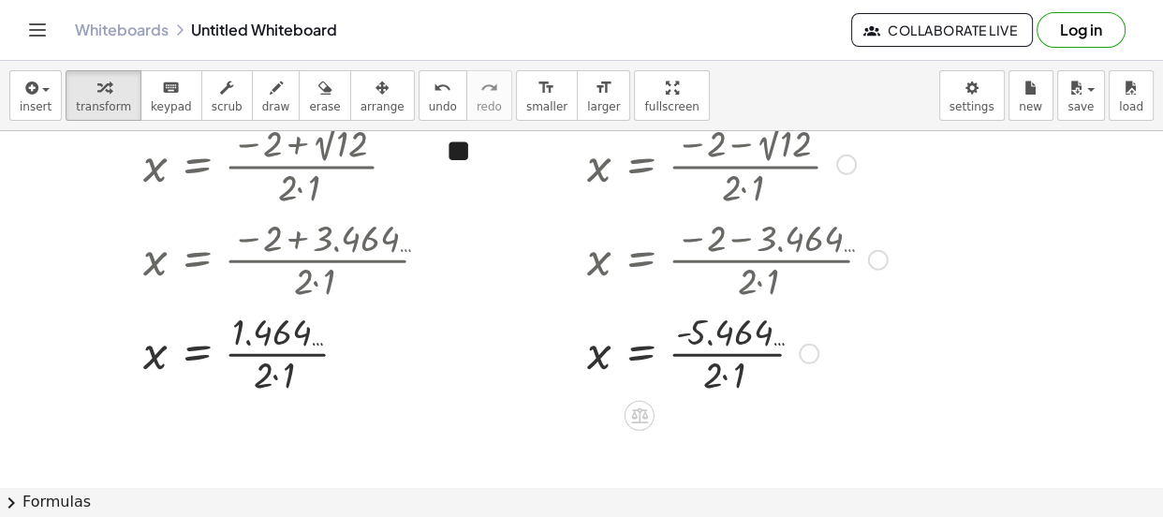
click at [730, 328] on div at bounding box center [737, 352] width 319 height 94
click at [726, 361] on div at bounding box center [737, 352] width 319 height 94
click at [726, 357] on div at bounding box center [737, 352] width 319 height 94
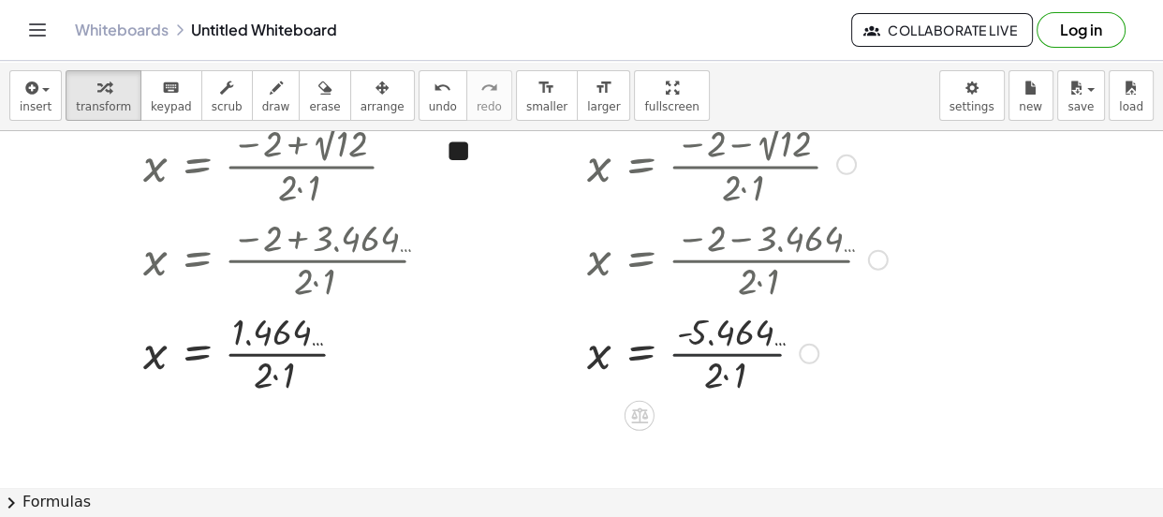
click at [726, 357] on div at bounding box center [737, 352] width 319 height 94
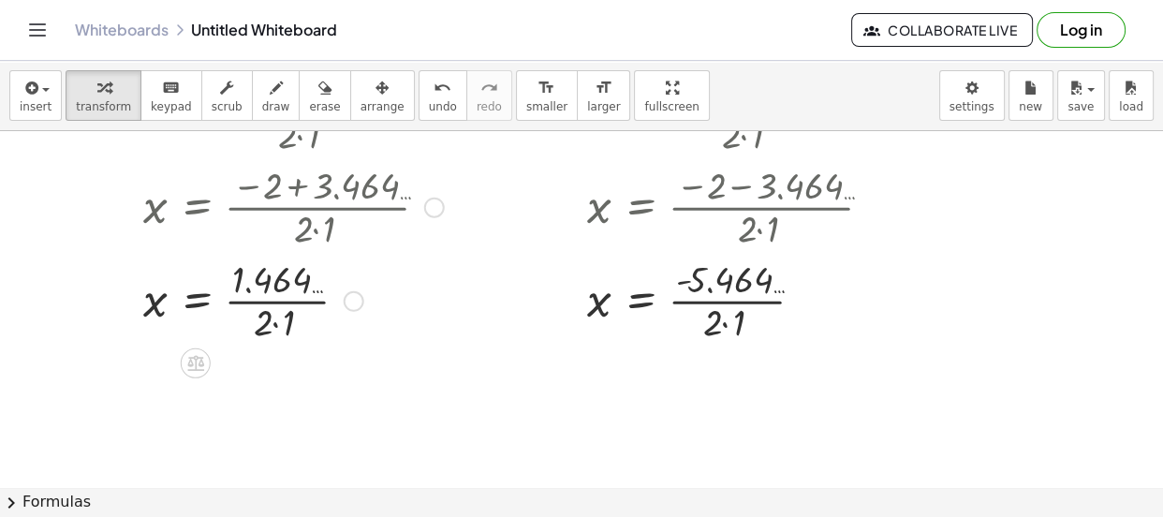
click at [187, 291] on div at bounding box center [293, 300] width 319 height 94
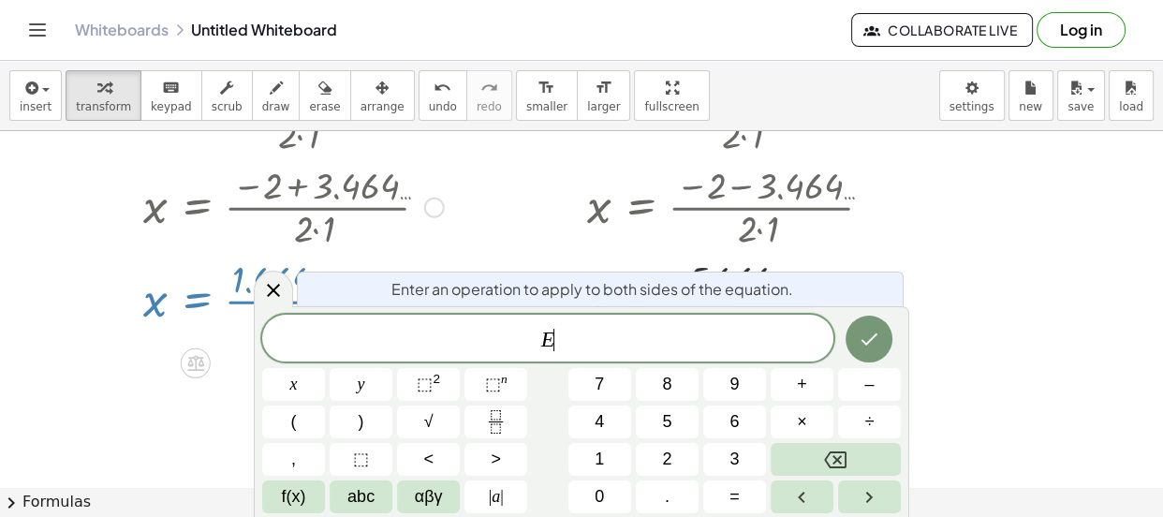
click at [187, 291] on div at bounding box center [293, 300] width 319 height 94
click at [277, 290] on icon at bounding box center [273, 290] width 22 height 22
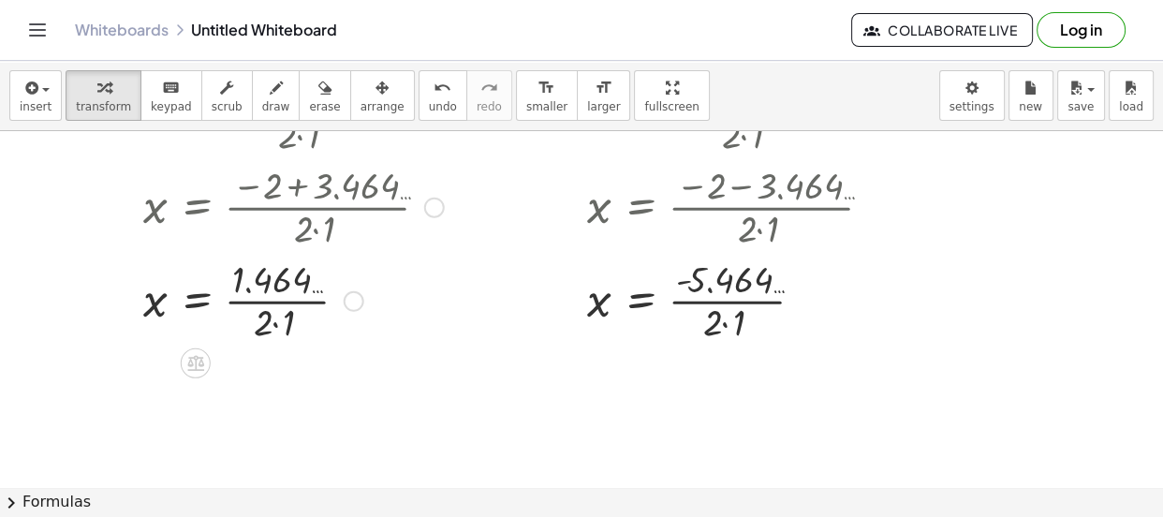
click at [281, 300] on div at bounding box center [293, 300] width 319 height 94
drag, startPoint x: 281, startPoint y: 300, endPoint x: 271, endPoint y: 302, distance: 9.8
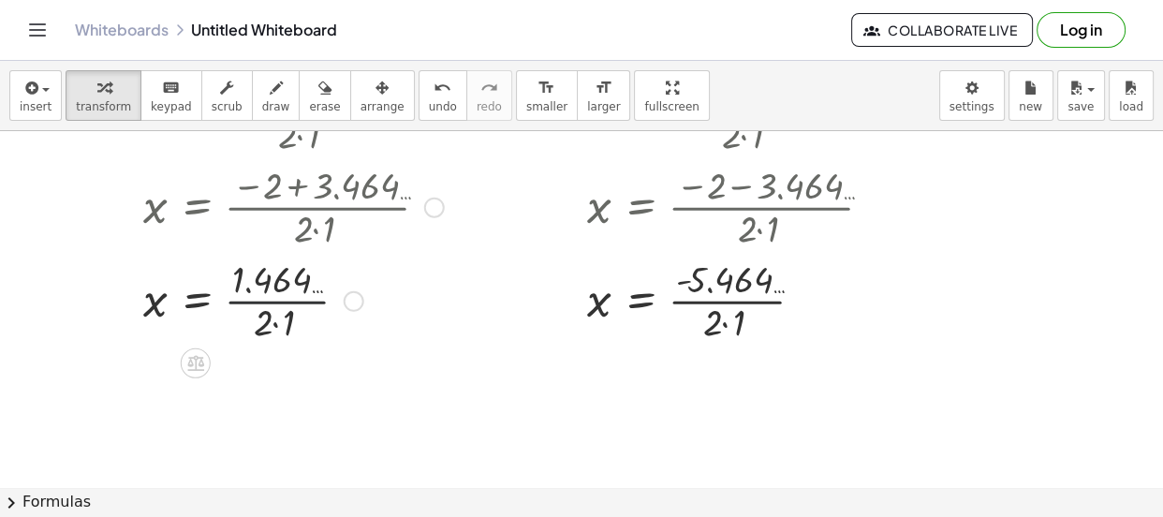
click at [271, 302] on div at bounding box center [293, 300] width 319 height 94
drag, startPoint x: 298, startPoint y: 306, endPoint x: 300, endPoint y: 365, distance: 59.0
click at [300, 365] on div "+ x 2 + · 2 · x − 2 = 0 x = · ( − 2 ± 2 √ ( + 2 2 − · 4 · 1 · - 2 ) ) · 2 · 1 x…" at bounding box center [581, 285] width 1163 height 1068
click at [275, 322] on div at bounding box center [293, 300] width 319 height 94
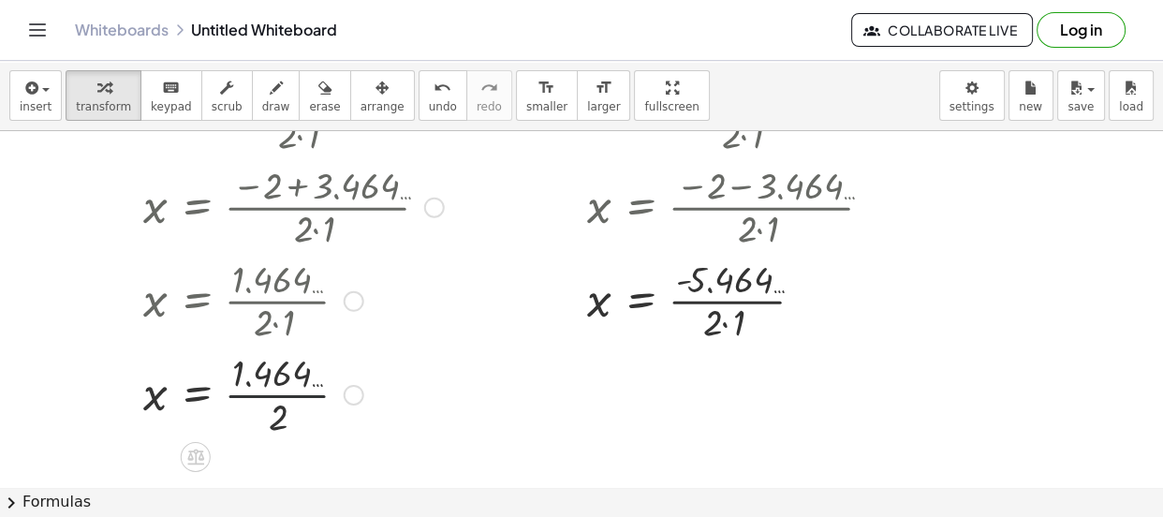
click at [290, 393] on div at bounding box center [293, 393] width 319 height 94
click at [728, 325] on div at bounding box center [737, 300] width 319 height 94
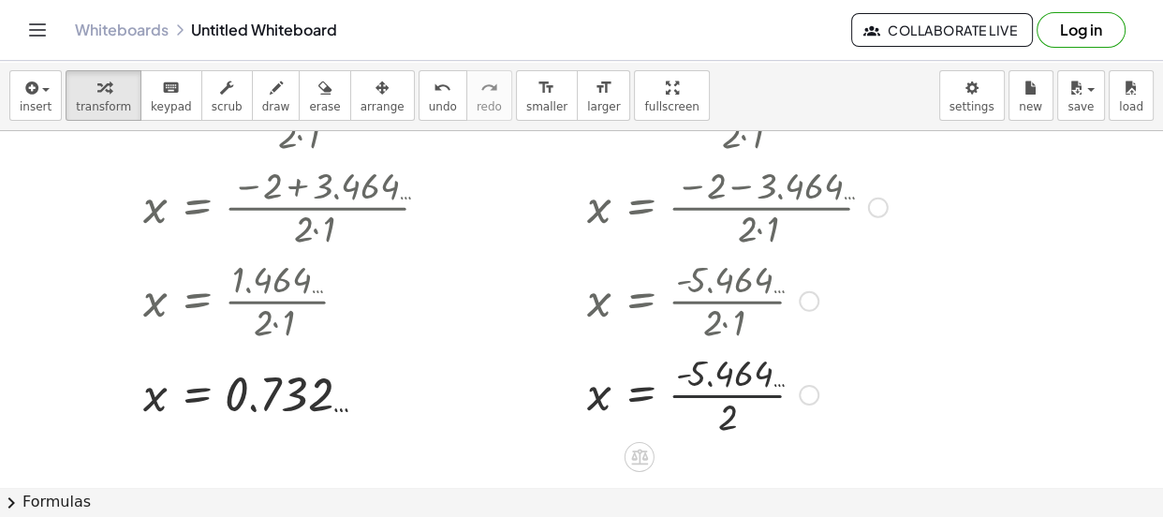
click at [749, 393] on div at bounding box center [737, 393] width 319 height 94
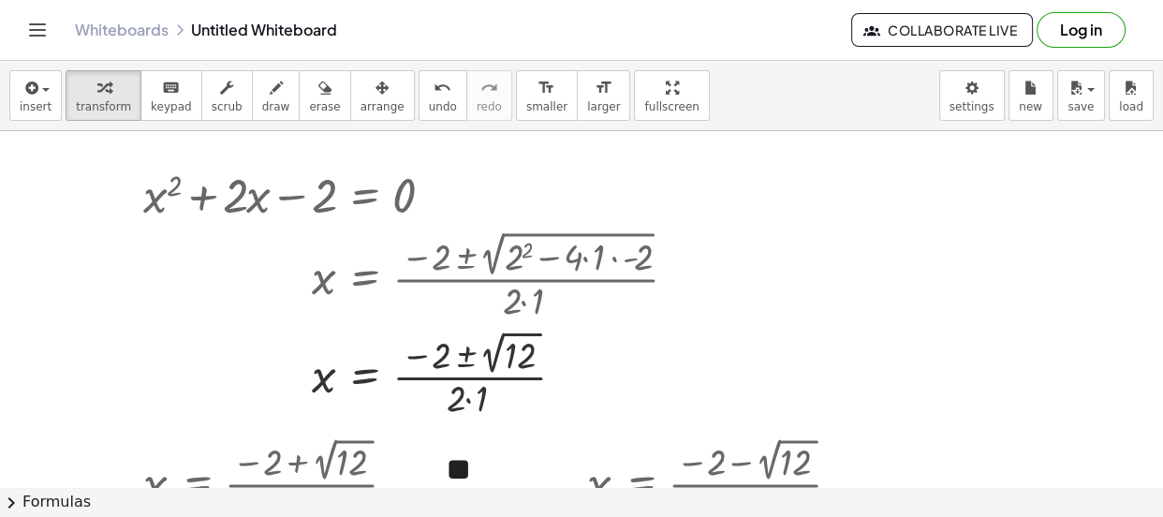
scroll to position [0, 0]
